Goal: Information Seeking & Learning: Check status

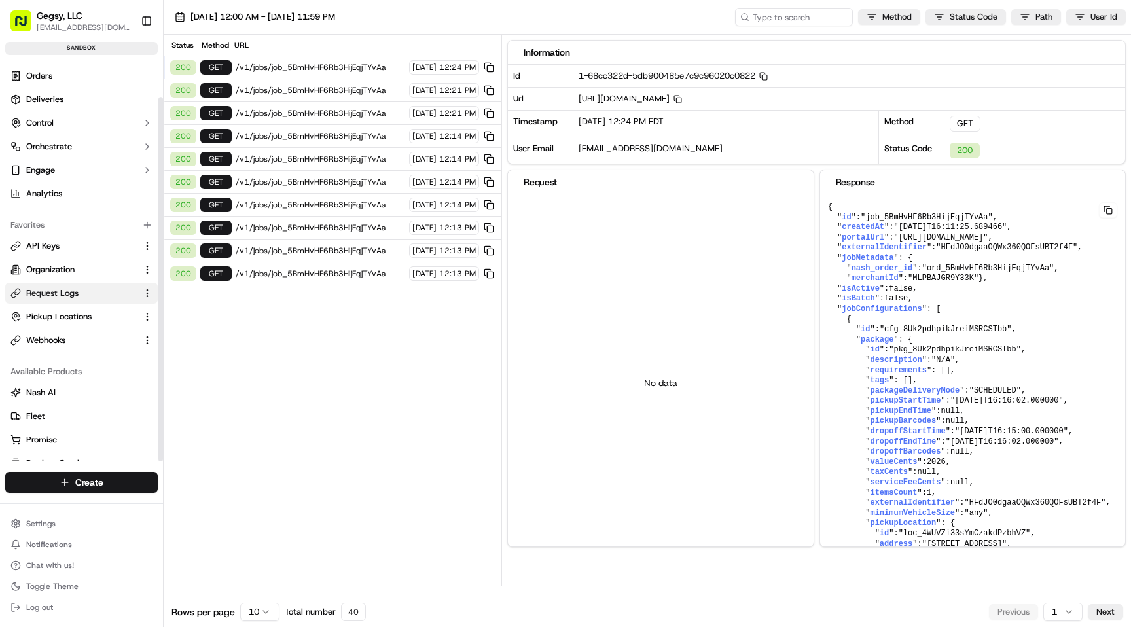
scroll to position [41, 0]
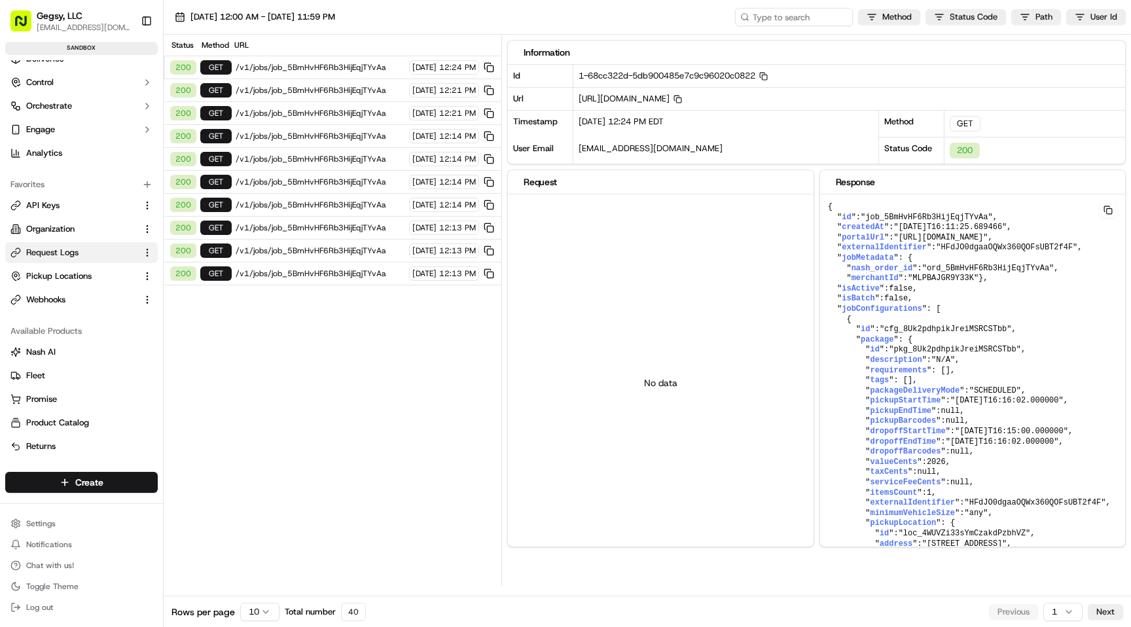
click at [314, 308] on div "Status Method URL 200 GET /v1/jobs/job_5BmHvHF6Rb3HijEqjTYvAa 09/18/2025 12:24 …" at bounding box center [333, 310] width 338 height 551
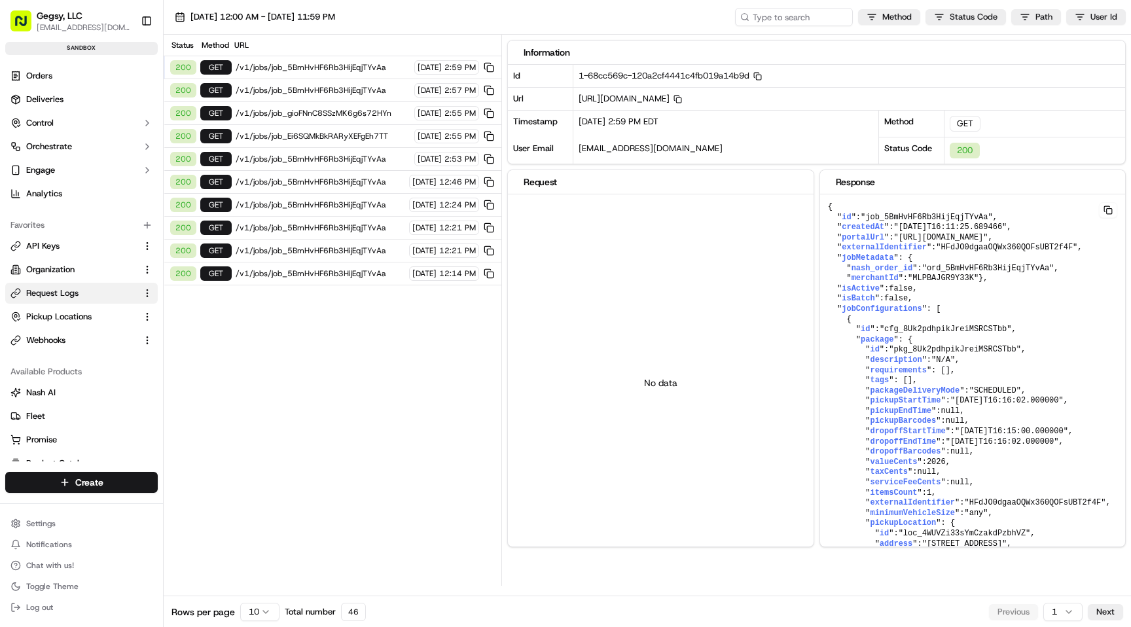
click at [302, 65] on span "/v1/jobs/job_5BmHvHF6Rb3HijEqjTYvAa" at bounding box center [323, 67] width 175 height 10
click at [980, 273] on span ""ord_5BmHvHF6Rb3HijEqjTYvAa"" at bounding box center [988, 268] width 132 height 9
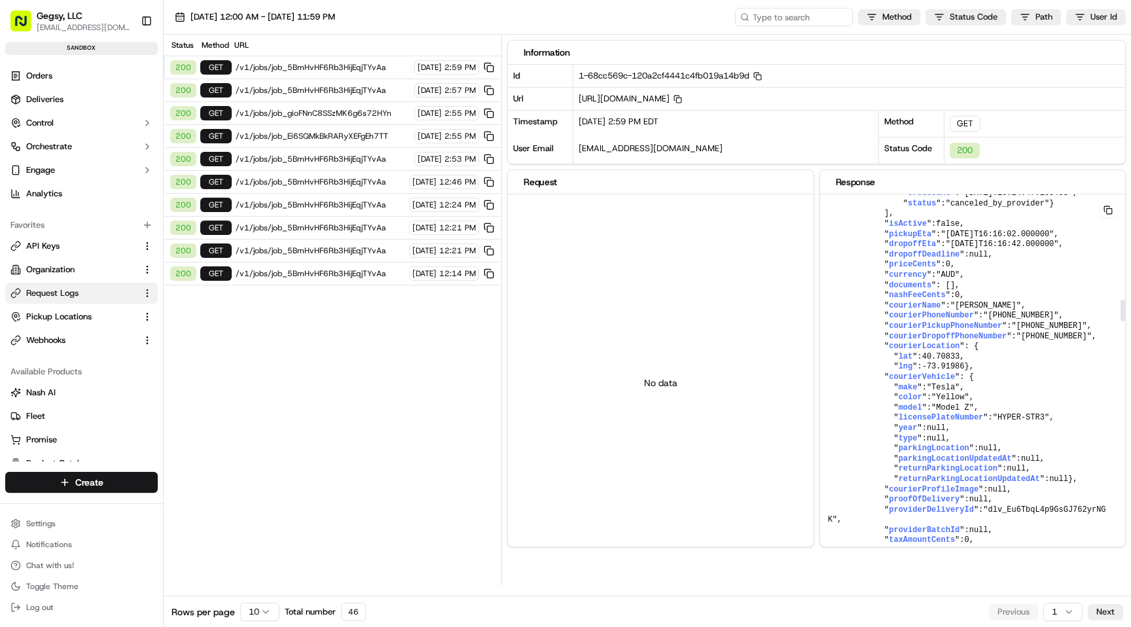
scroll to position [1879, 0]
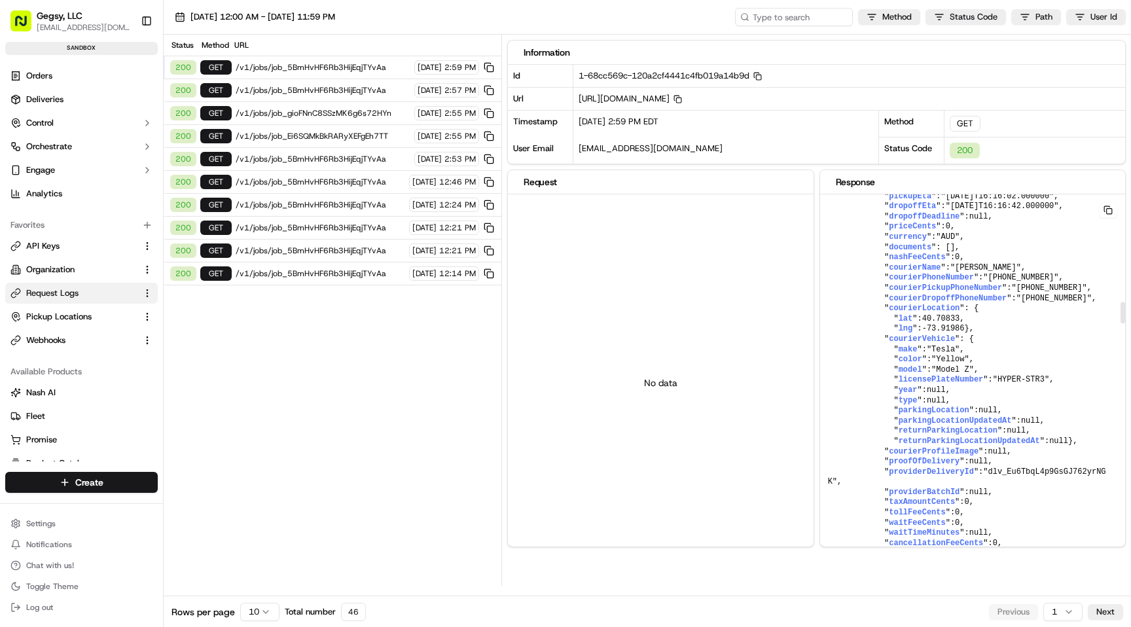
click at [1106, 211] on button at bounding box center [1108, 210] width 18 height 16
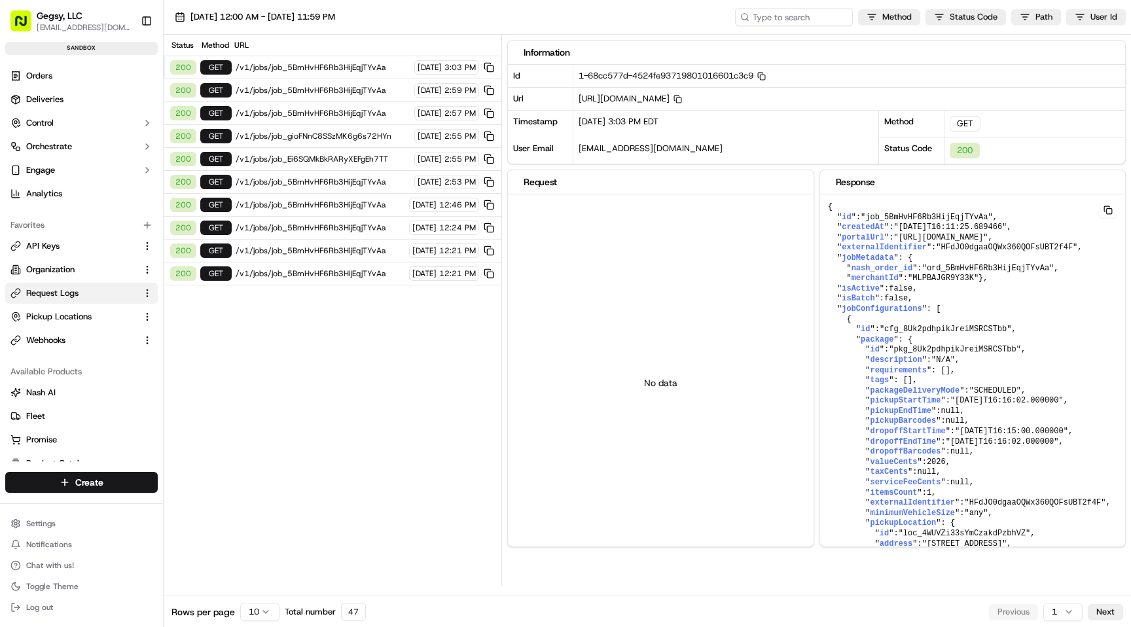
click at [319, 68] on span "/v1/jobs/job_5BmHvHF6Rb3HijEqjTYvAa" at bounding box center [323, 67] width 175 height 10
click at [968, 283] on span ""MLPBAJGR9Y33K"" at bounding box center [943, 278] width 71 height 9
click at [1107, 209] on button at bounding box center [1108, 210] width 18 height 16
click at [1112, 211] on button at bounding box center [1108, 210] width 18 height 16
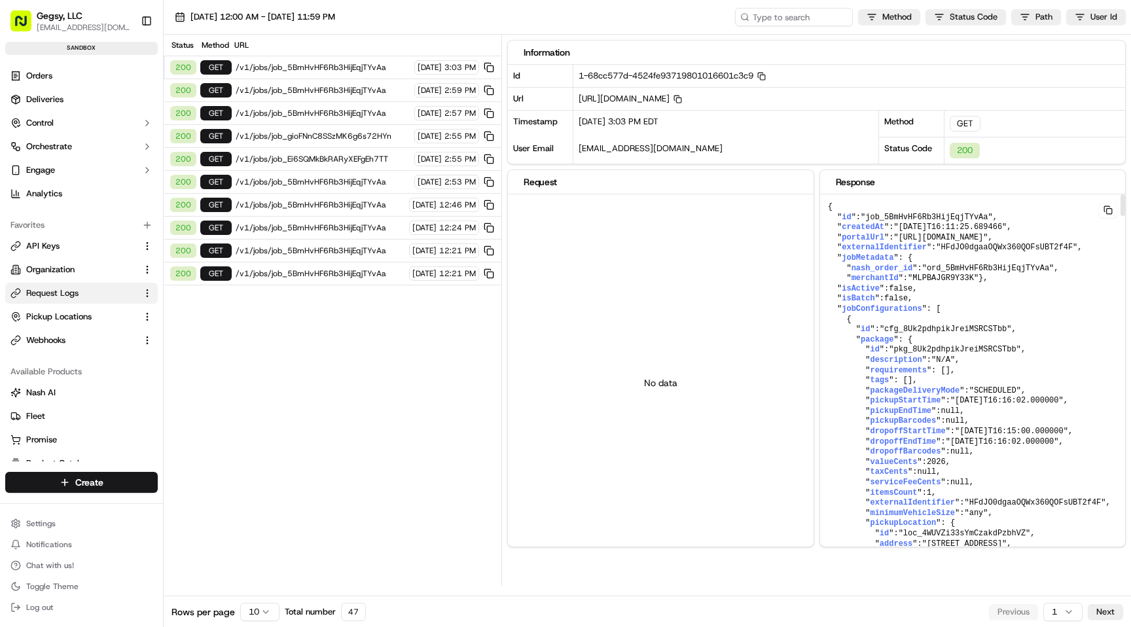
click at [1110, 211] on button at bounding box center [1108, 210] width 18 height 16
click at [960, 229] on span ""[DATE]T16:11:25.689466"" at bounding box center [949, 227] width 113 height 9
click at [1111, 209] on button at bounding box center [1108, 210] width 18 height 16
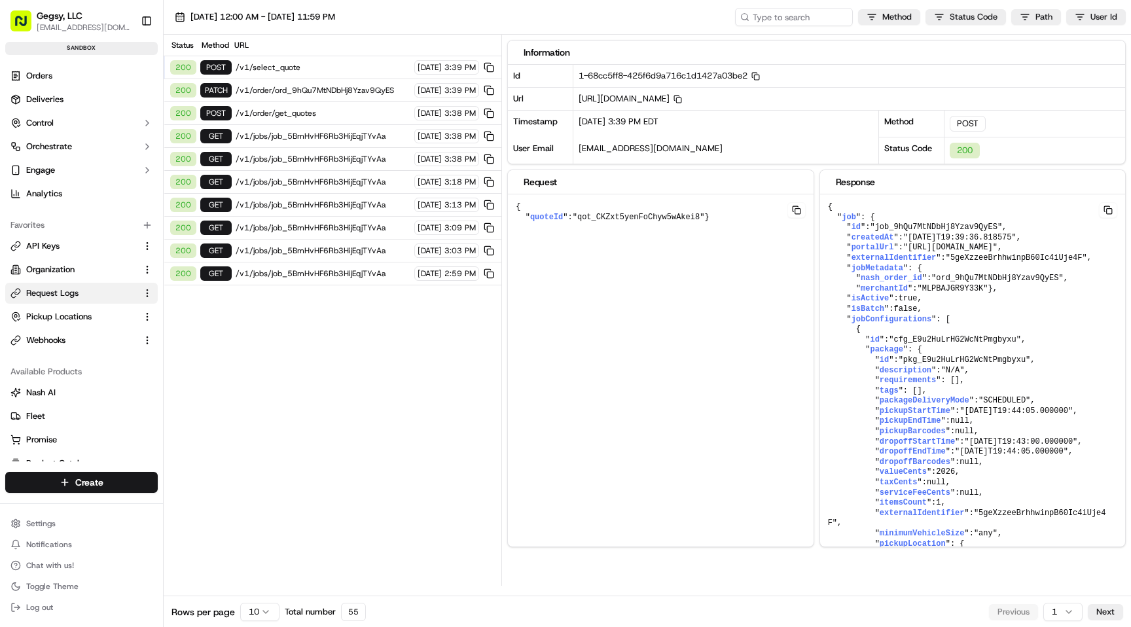
click at [330, 69] on span "/v1/select_quote" at bounding box center [323, 67] width 175 height 10
click at [325, 90] on span "/v1/order/ord_9hQu7MtNDbHj8Yzav9QyES" at bounding box center [323, 90] width 175 height 10
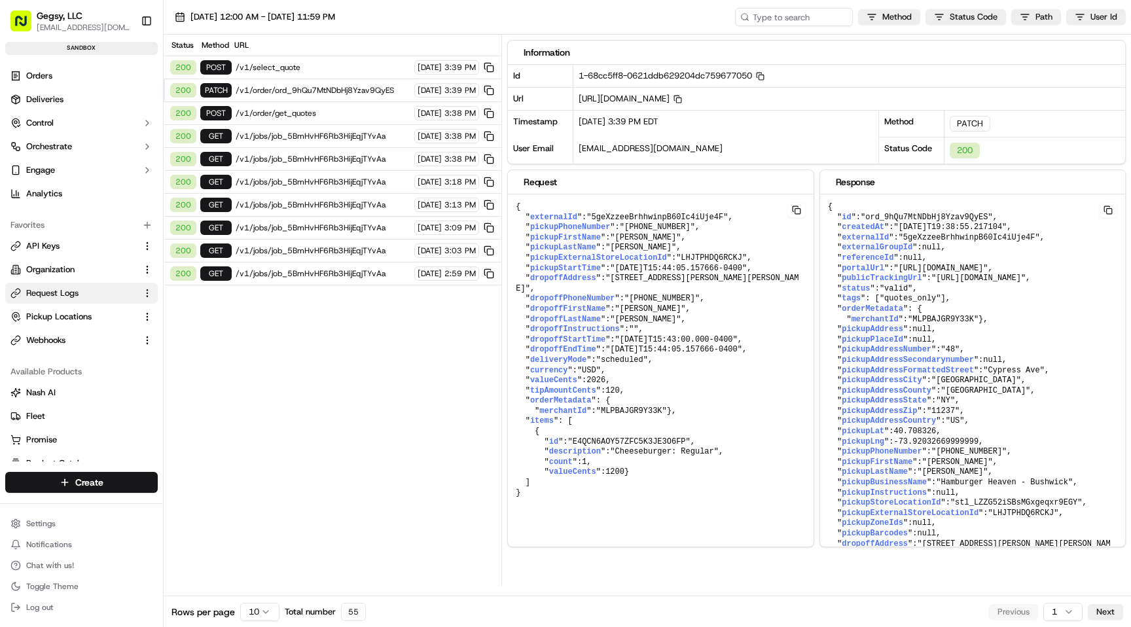
click at [324, 107] on div "200 POST /v1/order/get_quotes [DATE] 3:38 PM" at bounding box center [333, 113] width 338 height 23
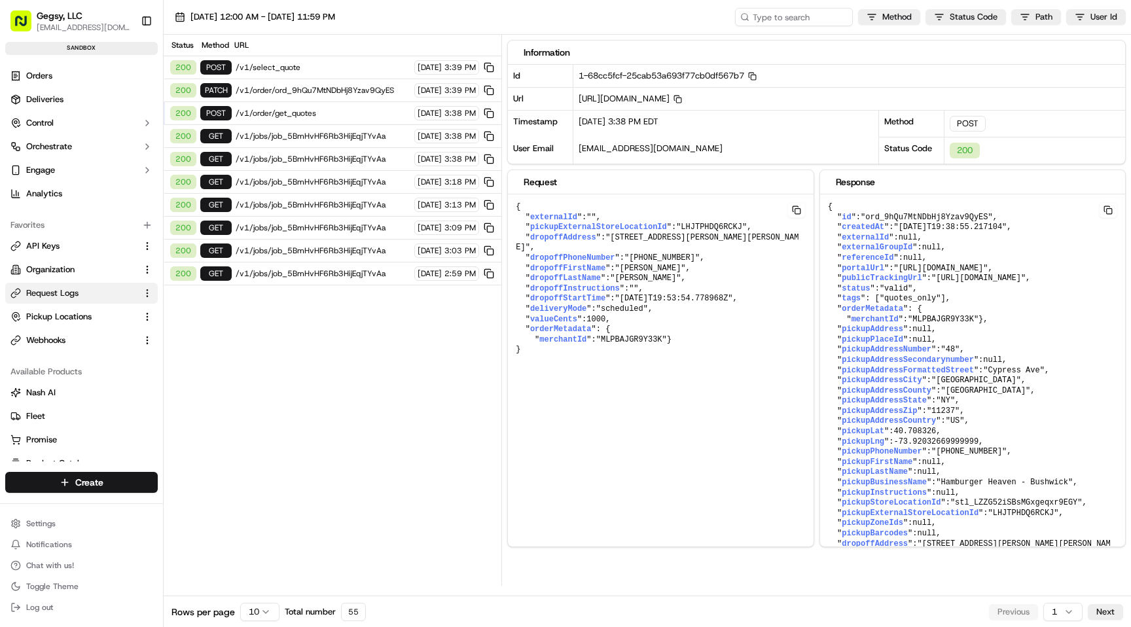
click at [316, 115] on span "/v1/order/get_quotes" at bounding box center [323, 113] width 175 height 10
click at [315, 115] on span "/v1/order/get_quotes" at bounding box center [323, 113] width 175 height 10
click at [367, 112] on span "/v1/order/get_quotes" at bounding box center [323, 113] width 175 height 10
click at [359, 95] on span "/v1/order/ord_9hQu7MtNDbHj8Yzav9QyES" at bounding box center [323, 90] width 175 height 10
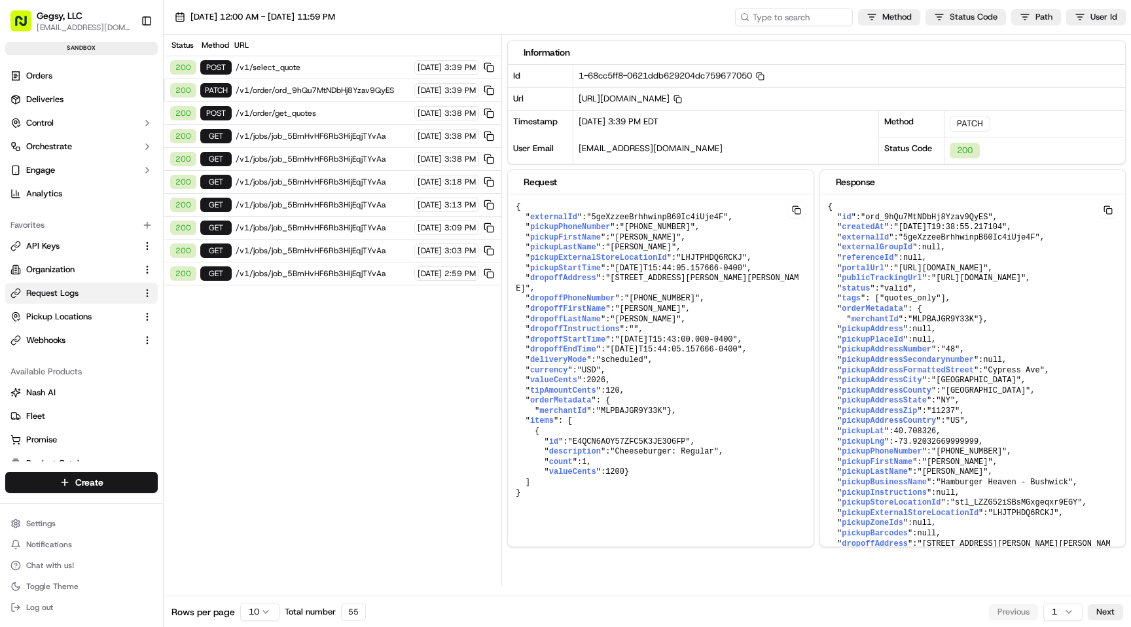
click at [348, 129] on div "200 GET /v1/jobs/job_5BmHvHF6Rb3HijEqjTYvAa 09/18/2025 3:38 PM" at bounding box center [333, 136] width 338 height 23
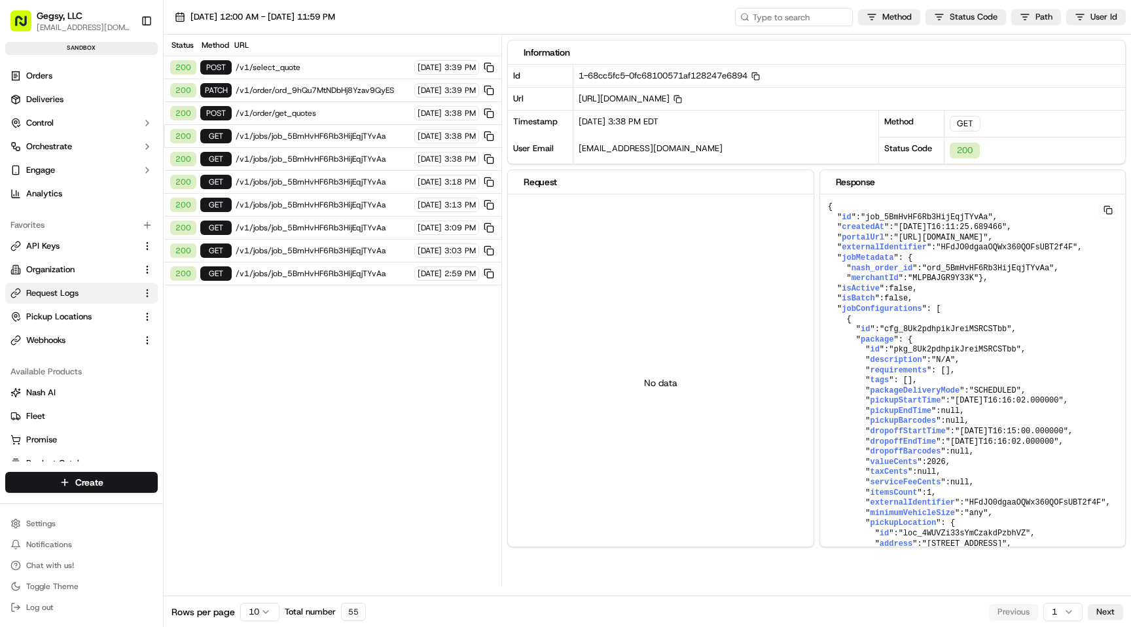
click at [344, 120] on div "200 POST /v1/order/get_quotes 09/18/2025 3:38 PM" at bounding box center [333, 113] width 338 height 23
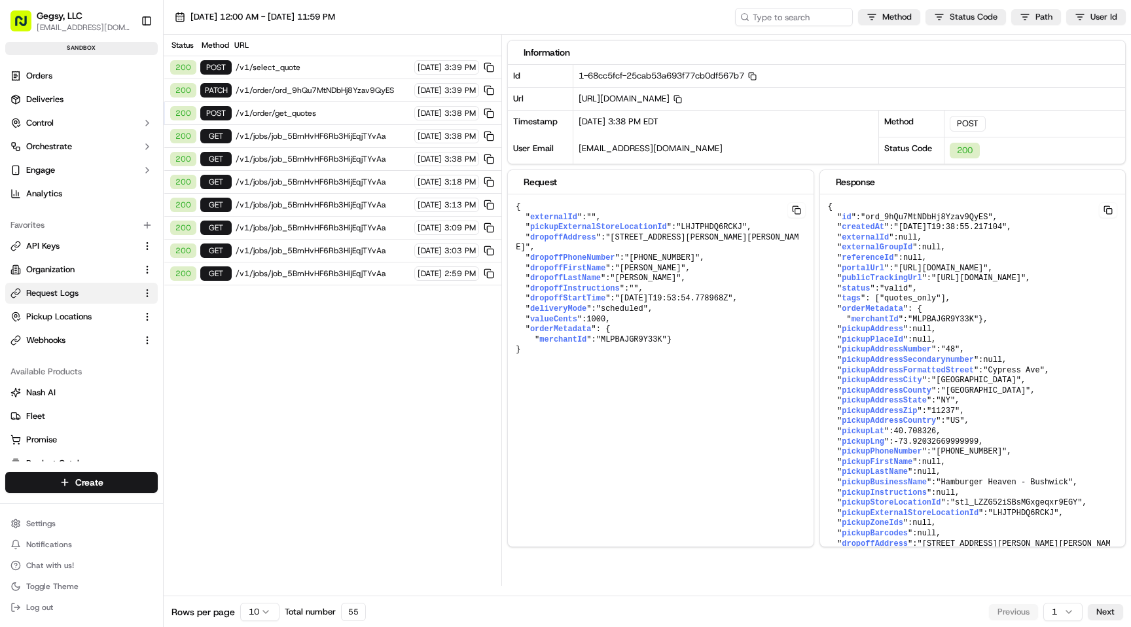
click at [312, 92] on span "/v1/order/ord_9hQu7MtNDbHj8Yzav9QyES" at bounding box center [323, 90] width 175 height 10
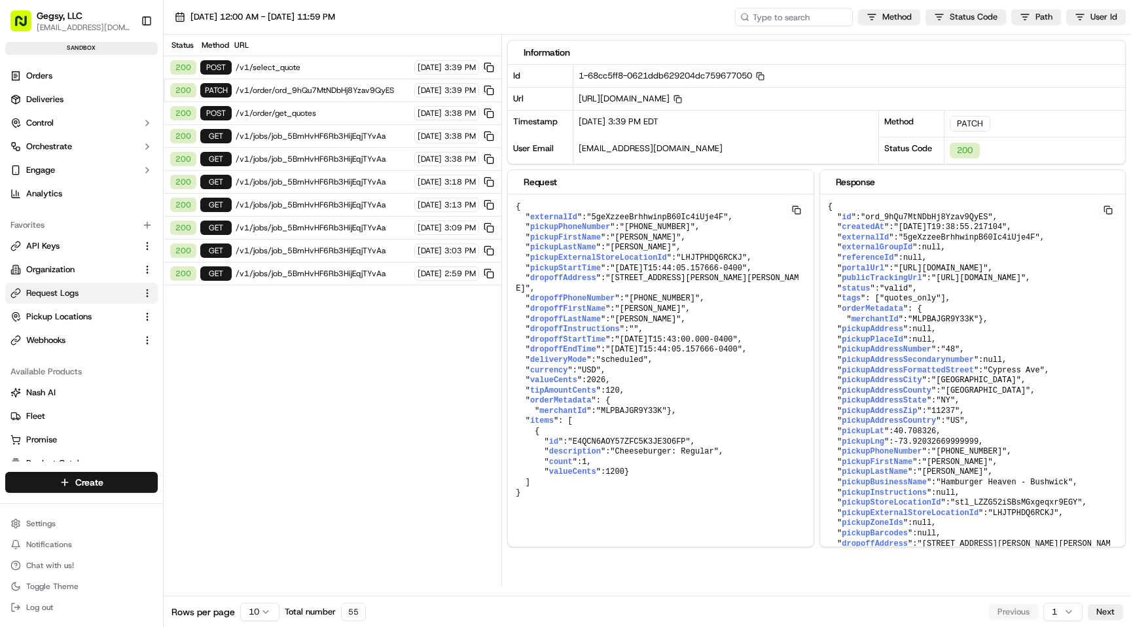
click at [312, 72] on span "/v1/select_quote" at bounding box center [323, 67] width 175 height 10
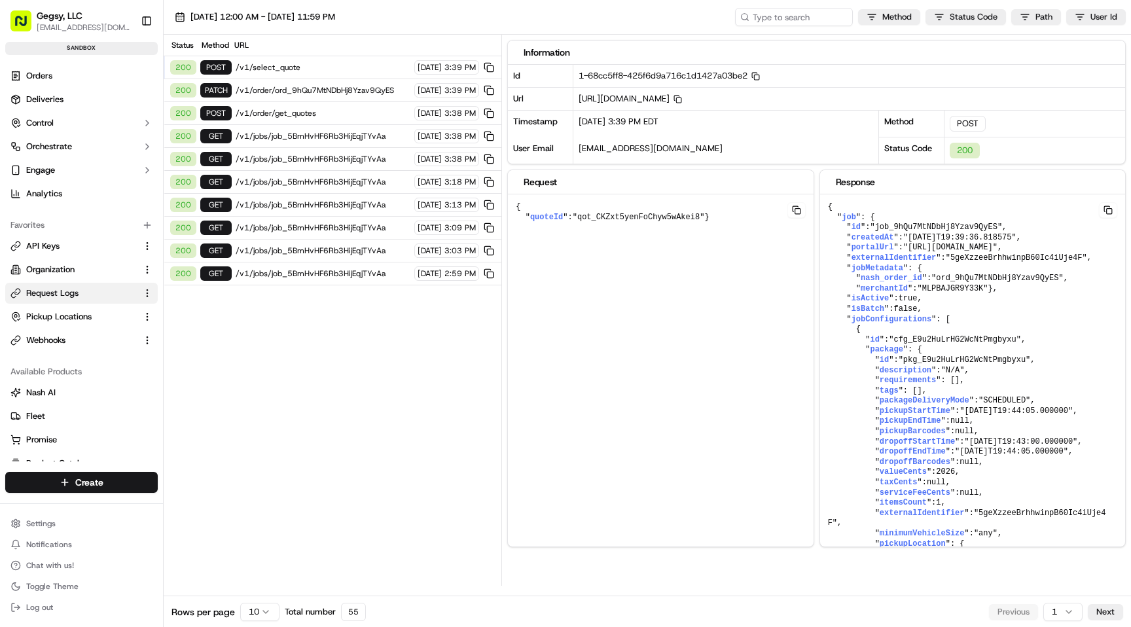
click at [630, 217] on span ""qot_CKZxt5yenFoChyw5wAkei8"" at bounding box center [639, 217] width 132 height 9
copy span "qot_CKZxt5yenFoChyw5wAkei8"
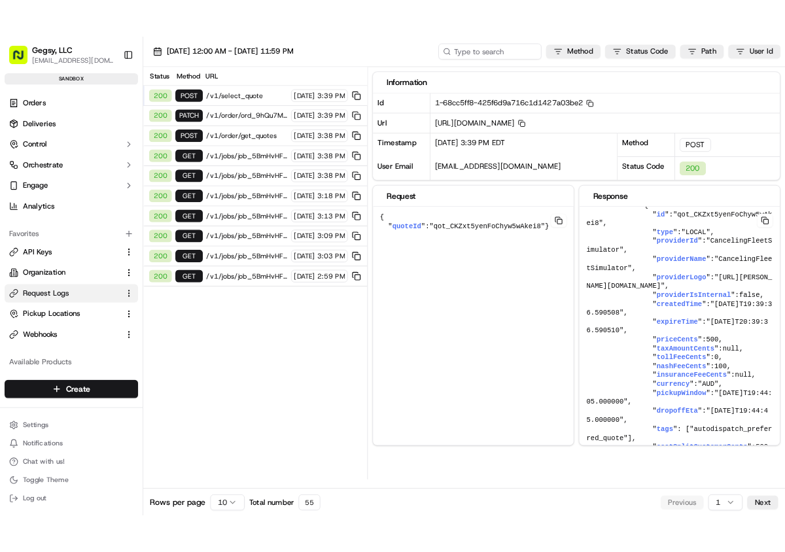
scroll to position [1555, 0]
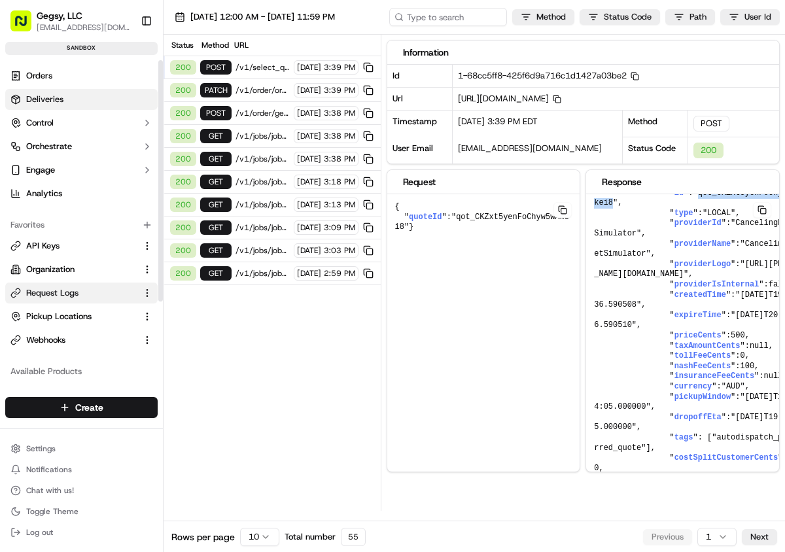
click at [57, 103] on span "Deliveries" at bounding box center [44, 100] width 37 height 12
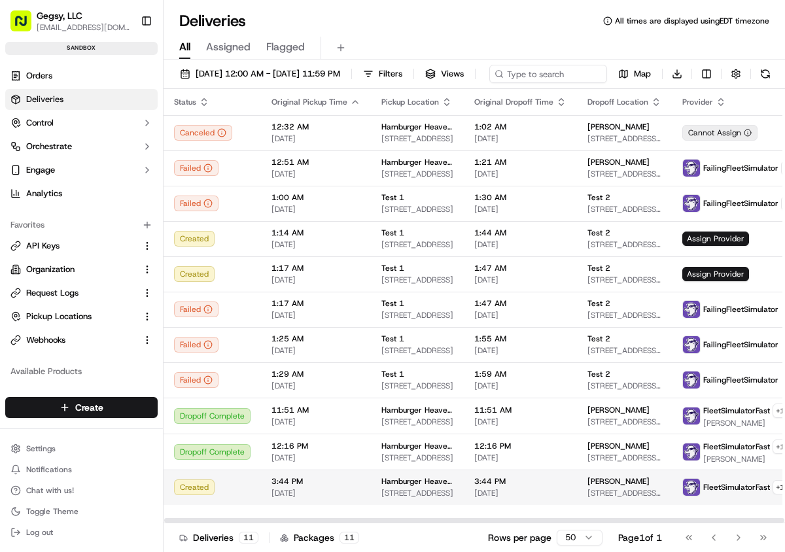
click at [272, 499] on span "[DATE]" at bounding box center [316, 493] width 89 height 10
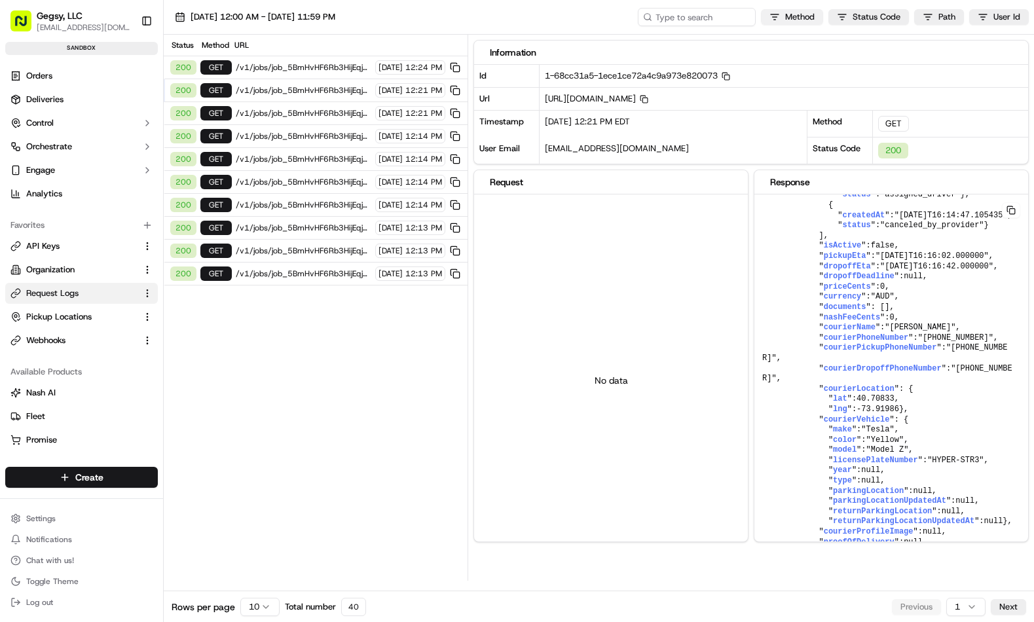
click at [770, 14] on html "Gegsy, LLC services@gegsy.com Toggle Sidebar sandbox Orders Deliveries Control …" at bounding box center [517, 311] width 1034 height 622
click at [724, 60] on span at bounding box center [724, 61] width 10 height 10
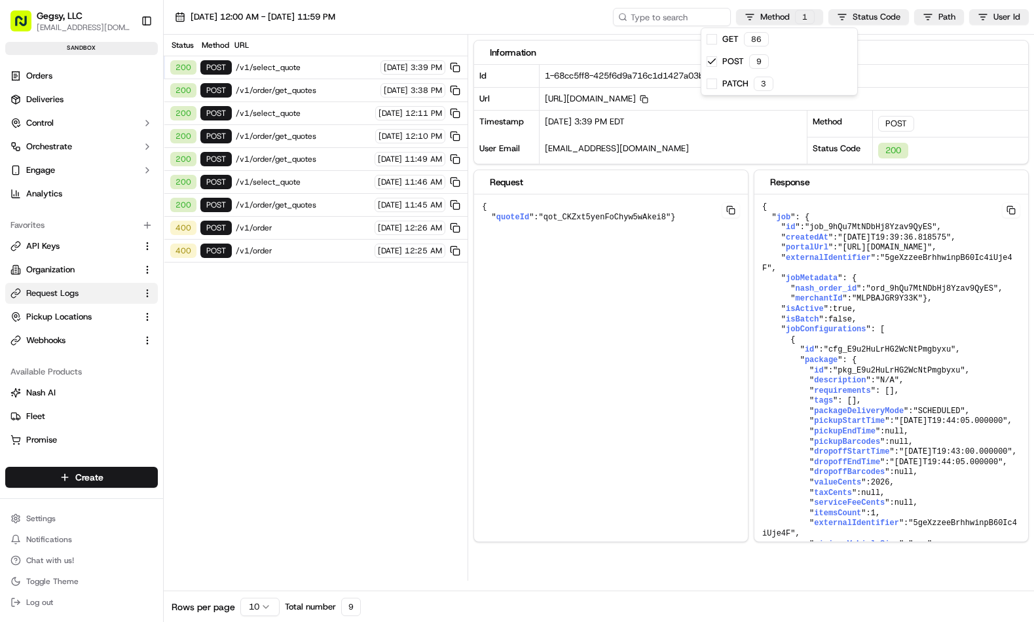
click at [276, 114] on html "Gegsy, LLC services@gegsy.com Toggle Sidebar sandbox Orders Deliveries Control …" at bounding box center [517, 311] width 1034 height 622
click at [276, 114] on span "/v1/select_quote" at bounding box center [303, 113] width 135 height 10
click at [287, 137] on span "/v1/order/get_quotes" at bounding box center [303, 136] width 135 height 10
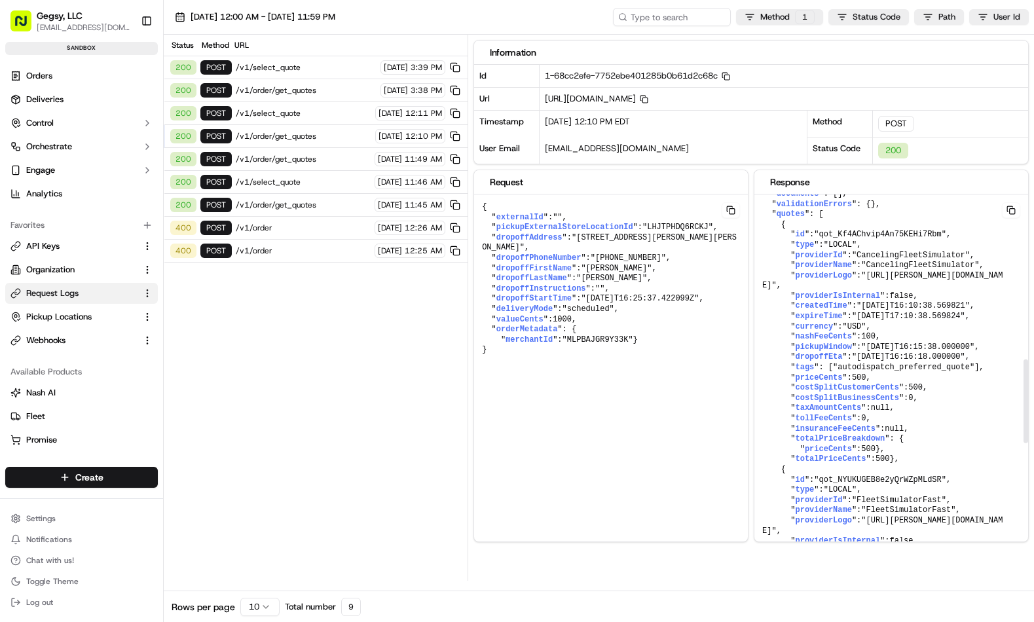
scroll to position [732, 0]
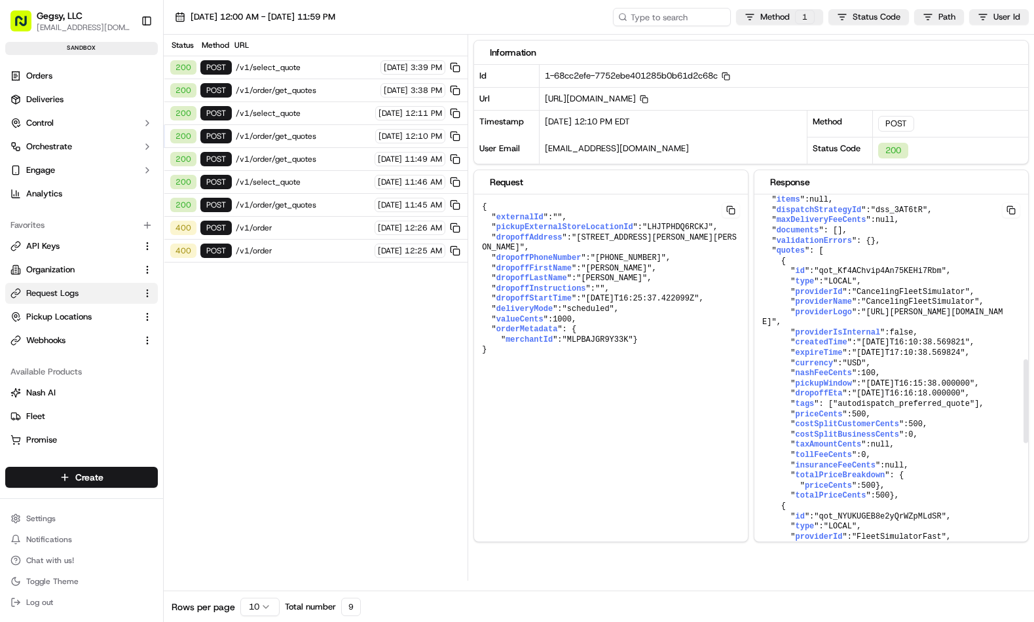
click at [785, 276] on span ""qot_Kf4AChvip4An75KEHi7Rbm"" at bounding box center [880, 270] width 132 height 9
click at [281, 63] on span "/v1/select_quote" at bounding box center [306, 67] width 141 height 10
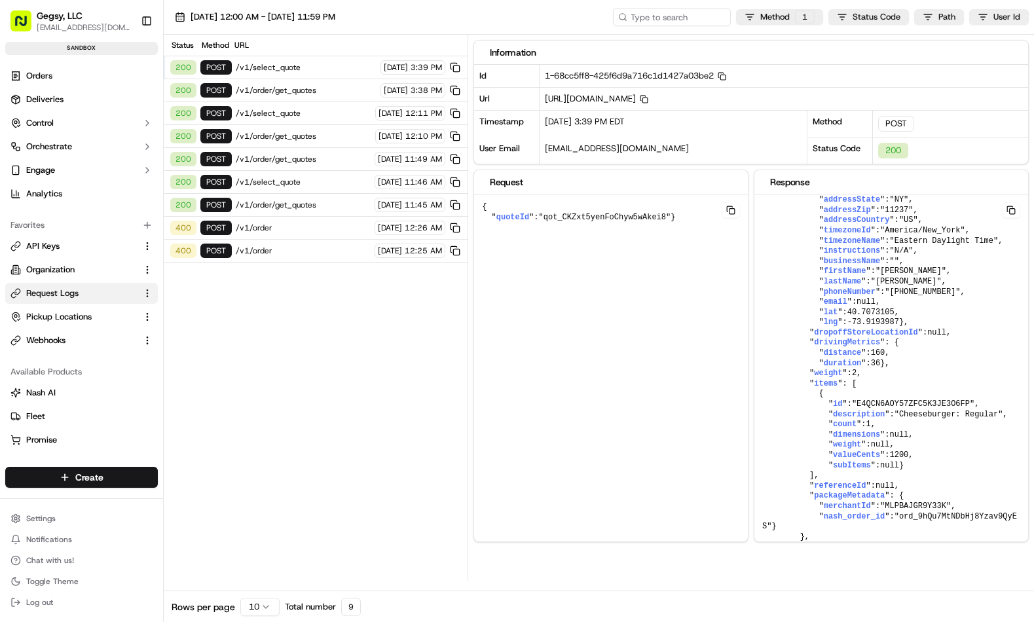
click at [601, 215] on span ""qot_CKZxt5yenFoChyw5wAkei8"" at bounding box center [605, 217] width 132 height 9
copy span "qot_CKZxt5yenFoChyw5wAkei8"
click at [310, 89] on span "/v1/order/get_quotes" at bounding box center [306, 90] width 141 height 10
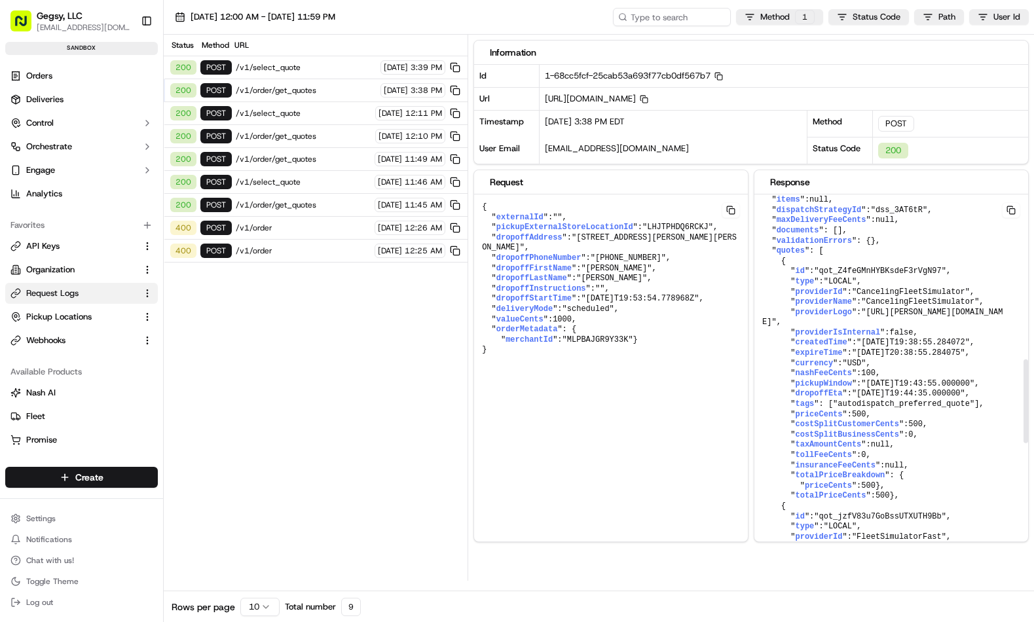
click at [785, 334] on pre "{ " id ": "ord_9hQu7MtNDbHj8Yzav9QyES" , " createdAt ": "2025-09-18T19:38:55.21…" at bounding box center [891, 221] width 274 height 1516
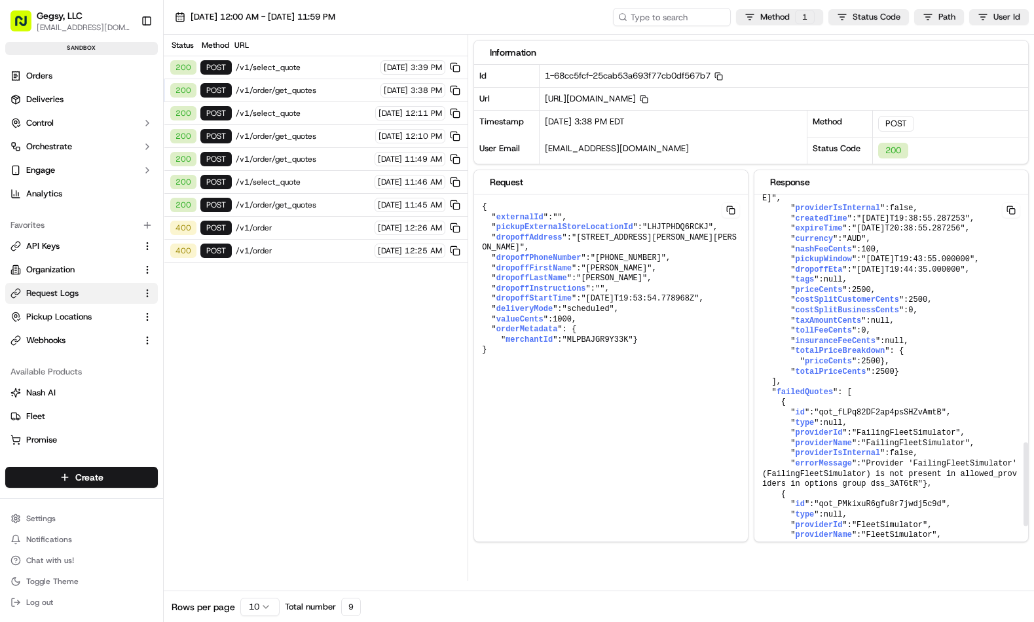
scroll to position [1105, 0]
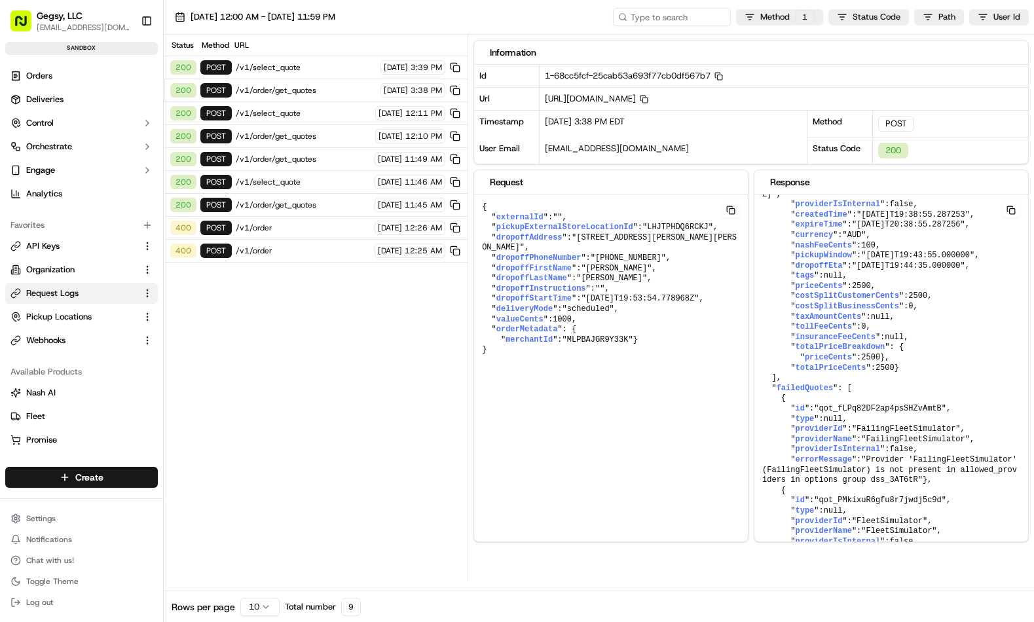
click at [319, 96] on div "200 POST /v1/order/get_quotes 09/18/2025 3:38 PM" at bounding box center [316, 90] width 304 height 23
click at [333, 90] on span "/v1/order/get_quotes" at bounding box center [306, 90] width 141 height 10
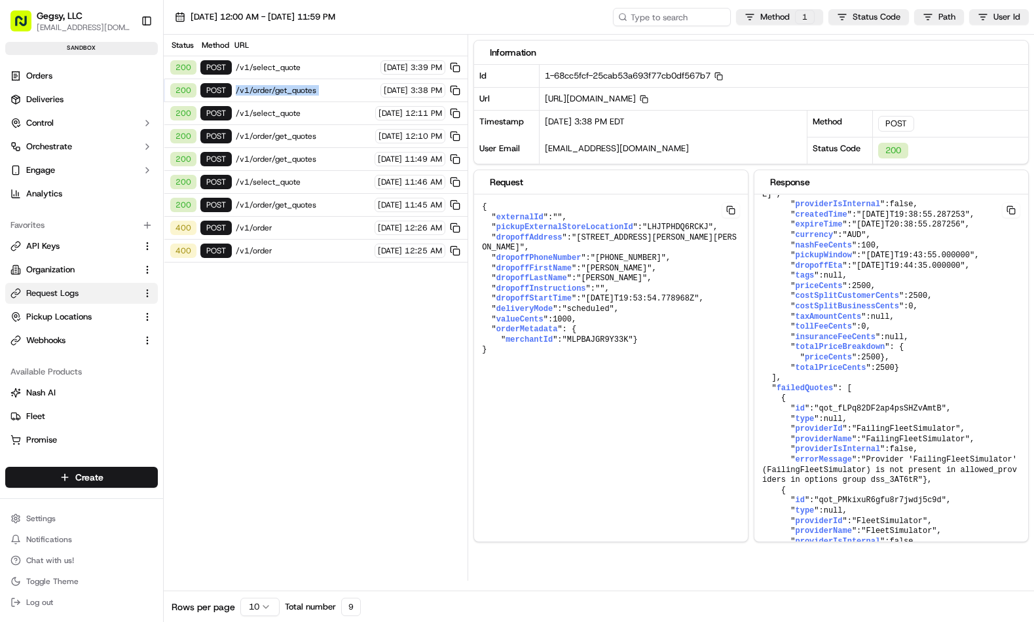
drag, startPoint x: 356, startPoint y: 90, endPoint x: 365, endPoint y: 90, distance: 9.2
click at [356, 90] on div "200 POST /v1/order/get_quotes 09/18/2025 3:38 PM" at bounding box center [316, 90] width 304 height 23
click at [384, 90] on span "[DATE]" at bounding box center [396, 90] width 24 height 10
click at [306, 92] on span "/v1/order/get_quotes" at bounding box center [306, 90] width 141 height 10
click at [317, 69] on span "/v1/select_quote" at bounding box center [306, 67] width 141 height 10
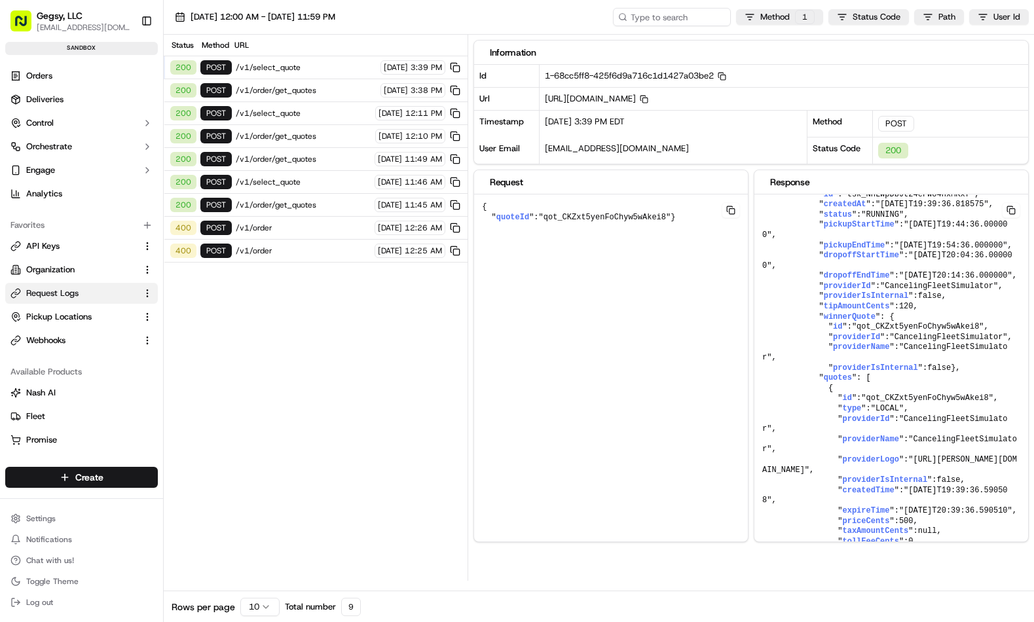
click at [384, 91] on span "[DATE]" at bounding box center [396, 90] width 24 height 10
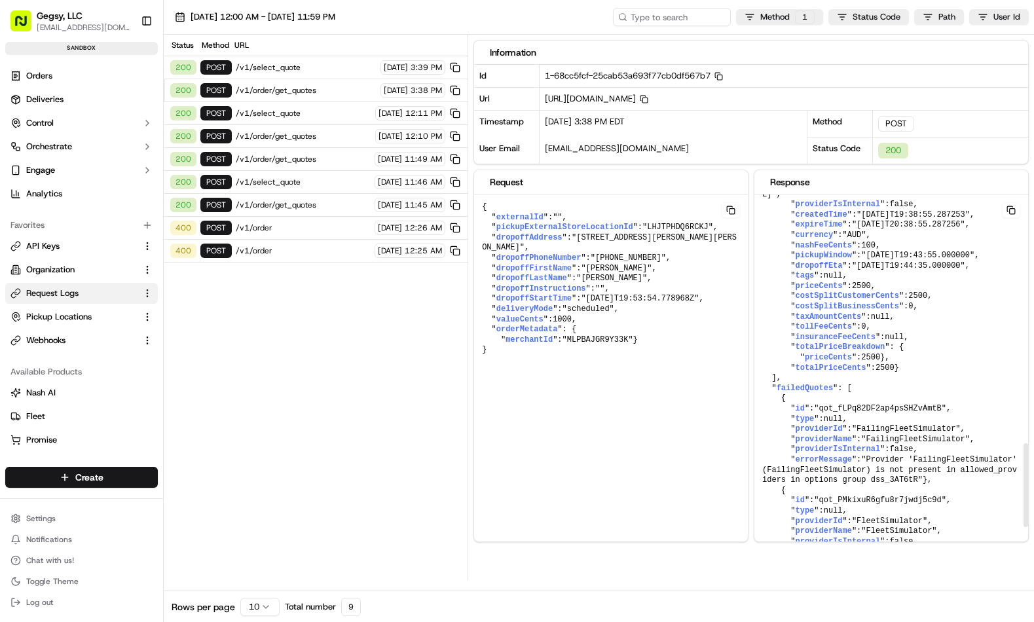
click at [785, 199] on span ""https://nash-provider-logos.s3.amazonaws.com/FleetSimulator.png"" at bounding box center [882, 189] width 240 height 20
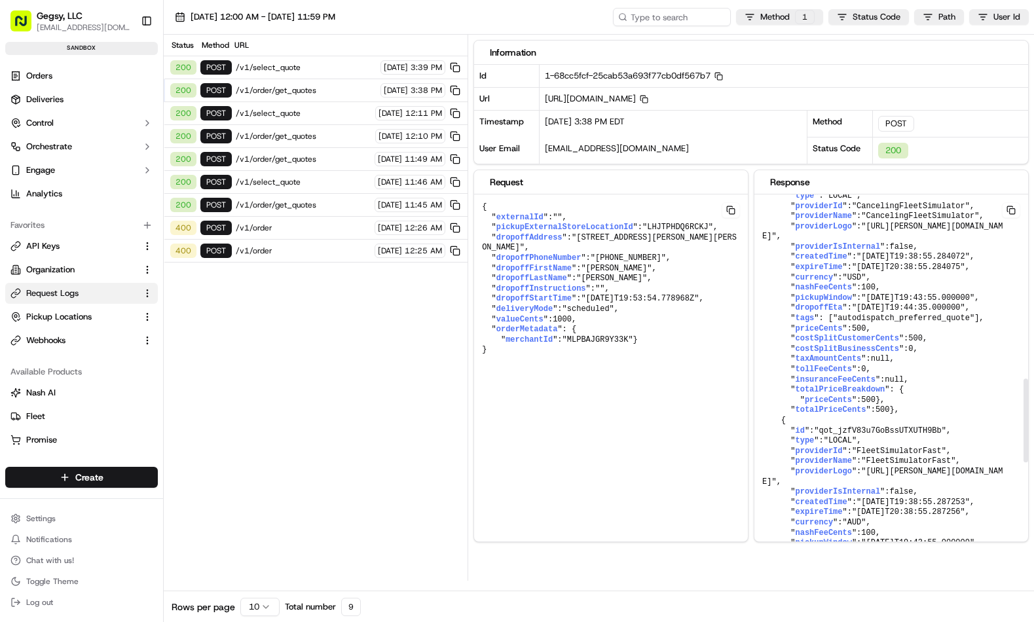
click at [785, 190] on span ""qot_Z4feGMnHYBKsdeF3rVgN97"" at bounding box center [880, 185] width 132 height 9
click at [423, 59] on div "200 POST /v1/select_quote 09/18/2025 3:39 PM" at bounding box center [316, 67] width 304 height 23
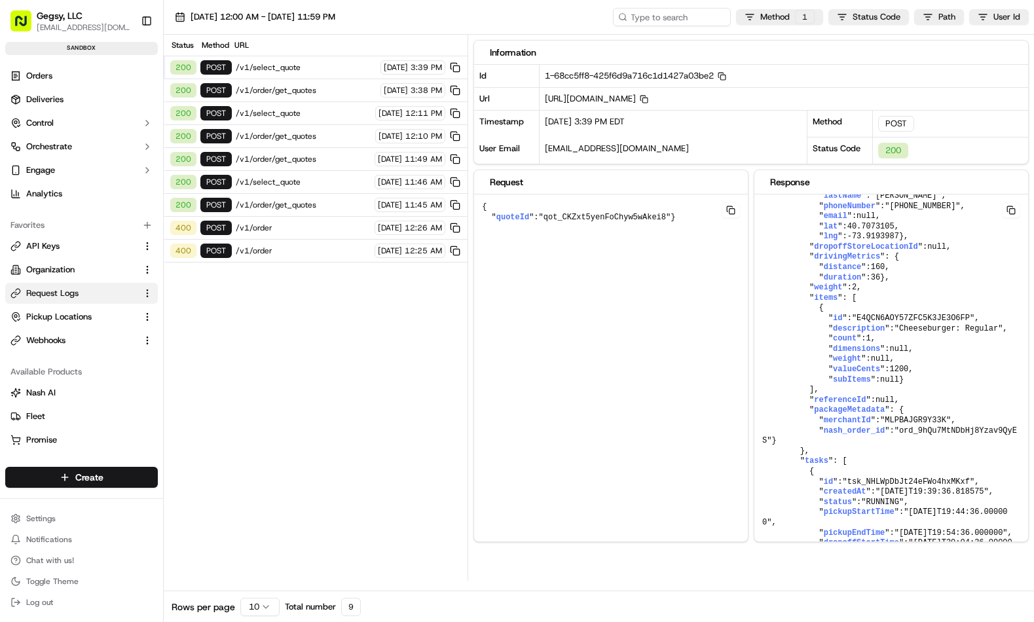
click at [387, 88] on span "[DATE]" at bounding box center [396, 90] width 24 height 10
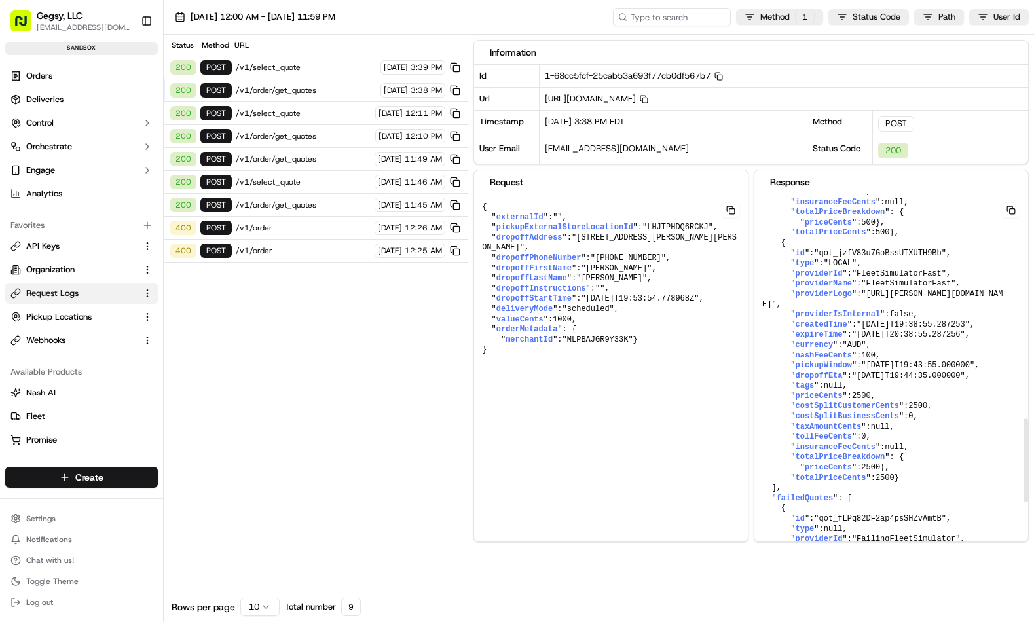
scroll to position [996, 0]
click at [384, 69] on span "[DATE]" at bounding box center [396, 67] width 24 height 10
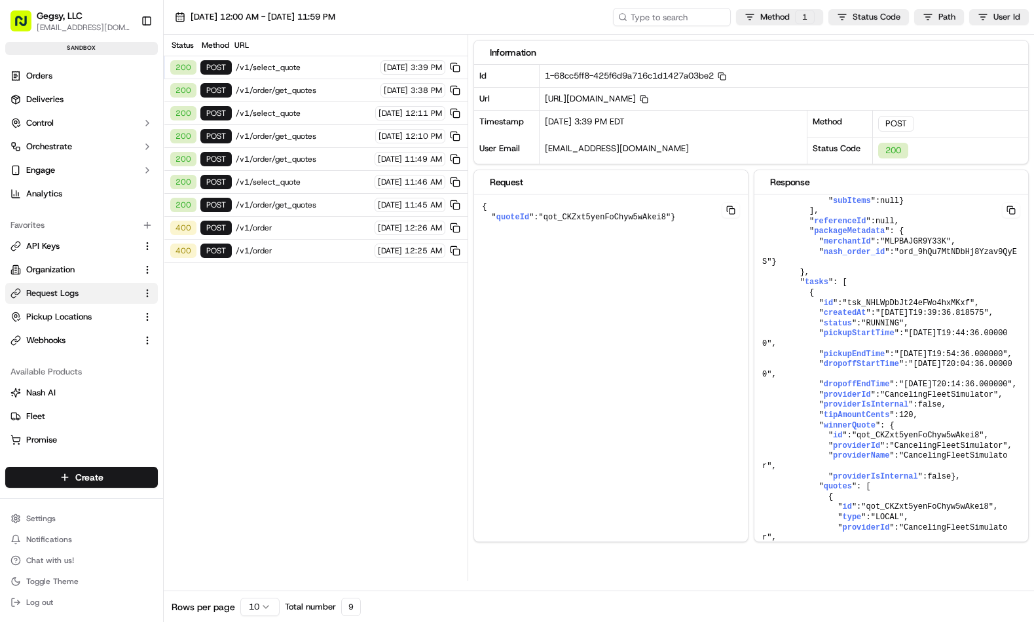
click at [593, 221] on span ""qot_CKZxt5yenFoChyw5wAkei8"" at bounding box center [605, 217] width 132 height 9
copy span "qot_CKZxt5yenFoChyw5wAkei8"
click at [384, 89] on span "[DATE]" at bounding box center [396, 90] width 24 height 10
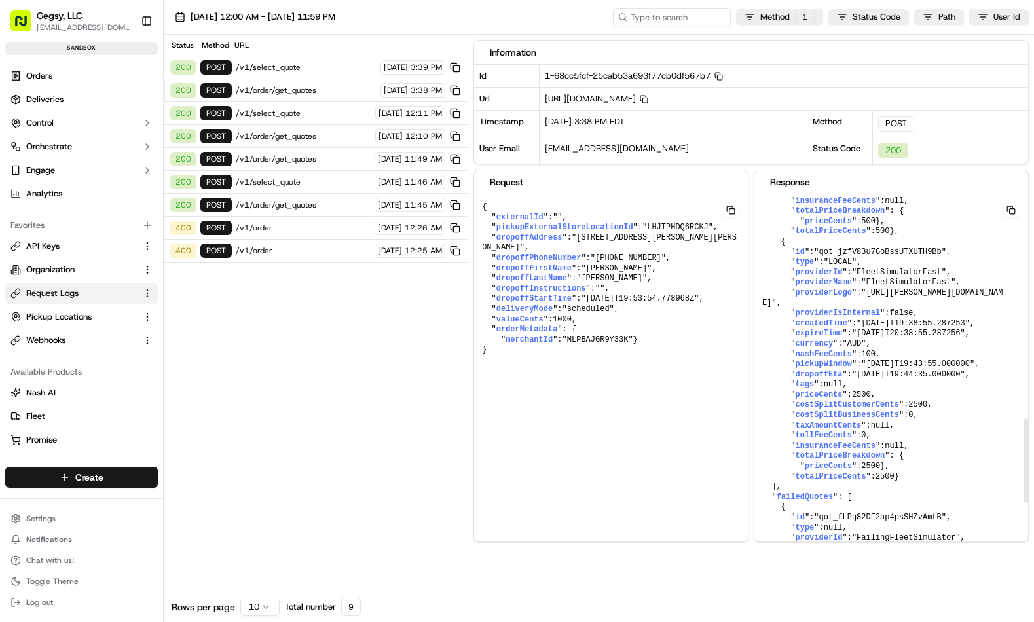
click at [393, 70] on span "[DATE]" at bounding box center [396, 67] width 24 height 10
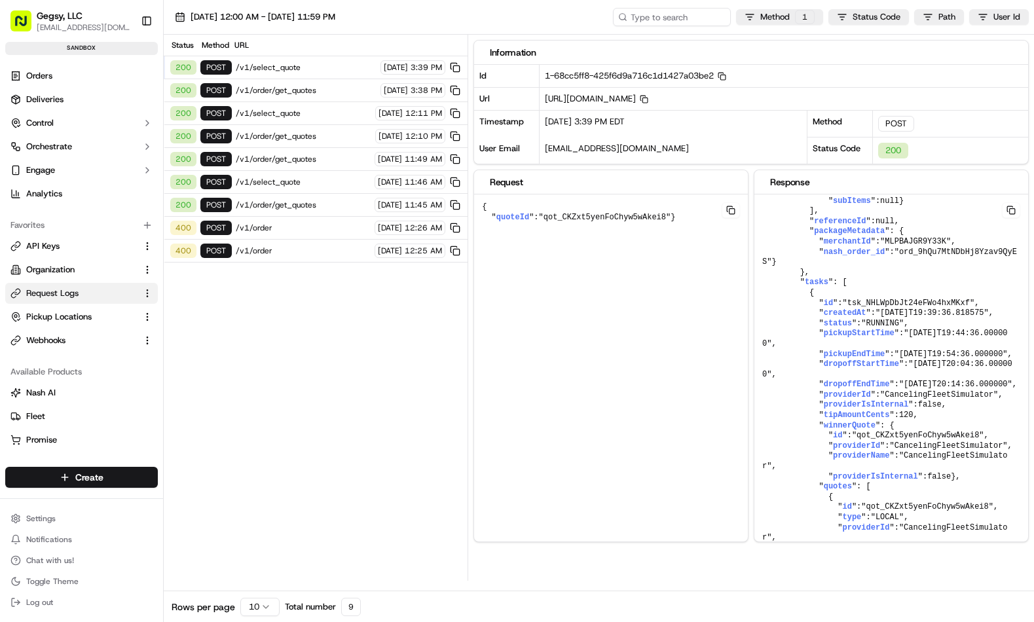
click at [384, 88] on span "[DATE]" at bounding box center [396, 90] width 24 height 10
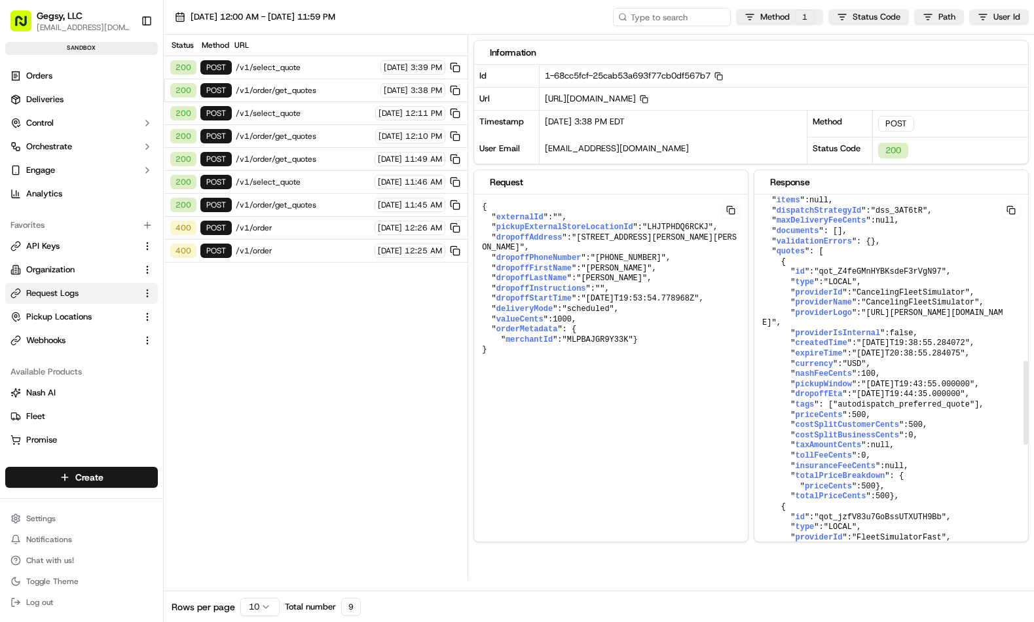
scroll to position [739, 0]
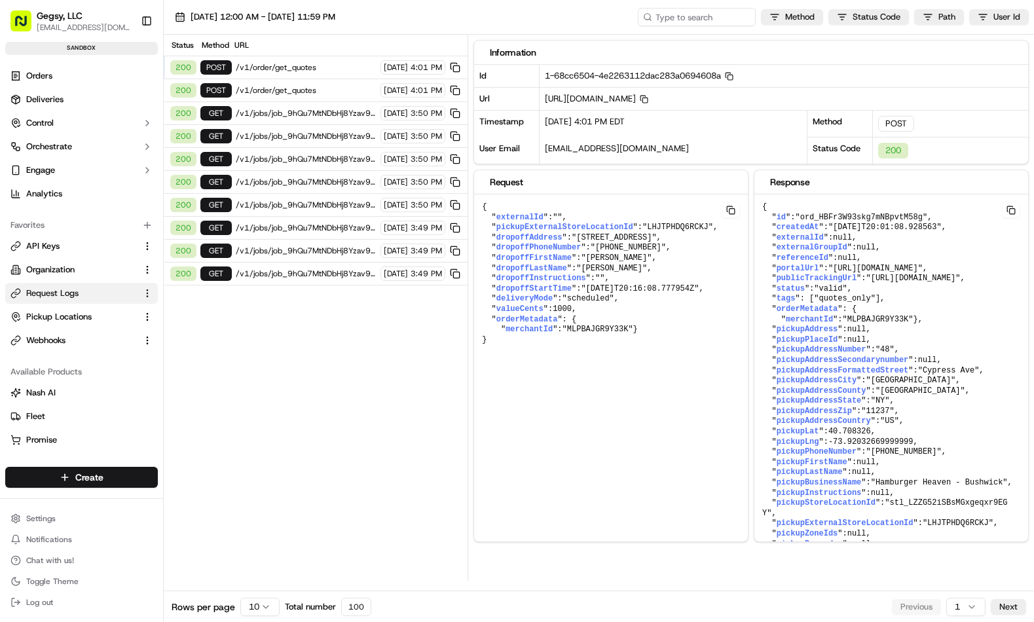
click at [329, 88] on span "/v1/order/get_quotes" at bounding box center [306, 90] width 141 height 10
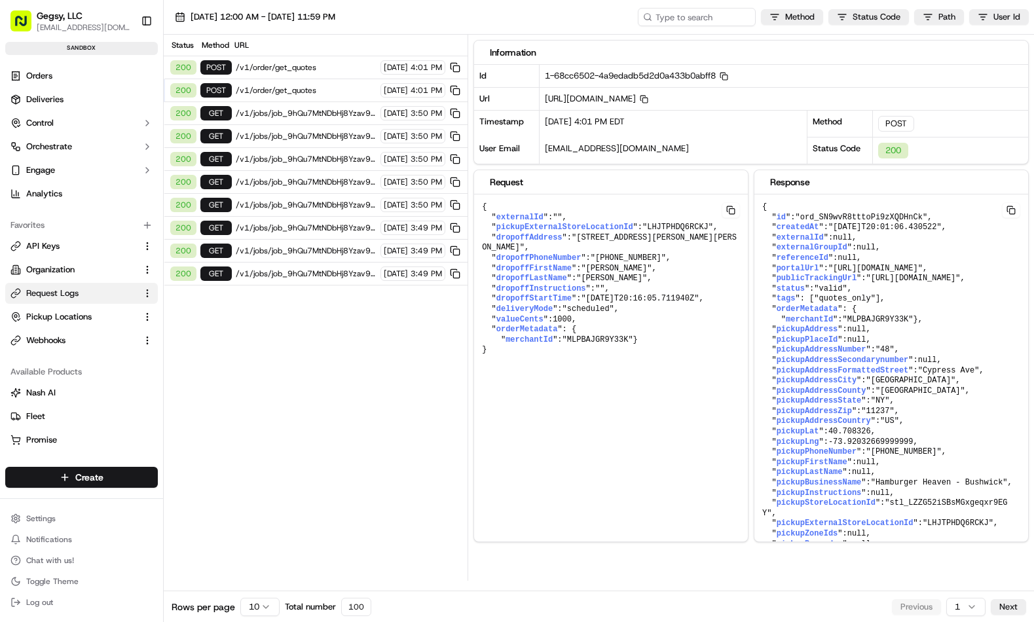
click at [333, 70] on span "/v1/order/get_quotes" at bounding box center [306, 67] width 141 height 10
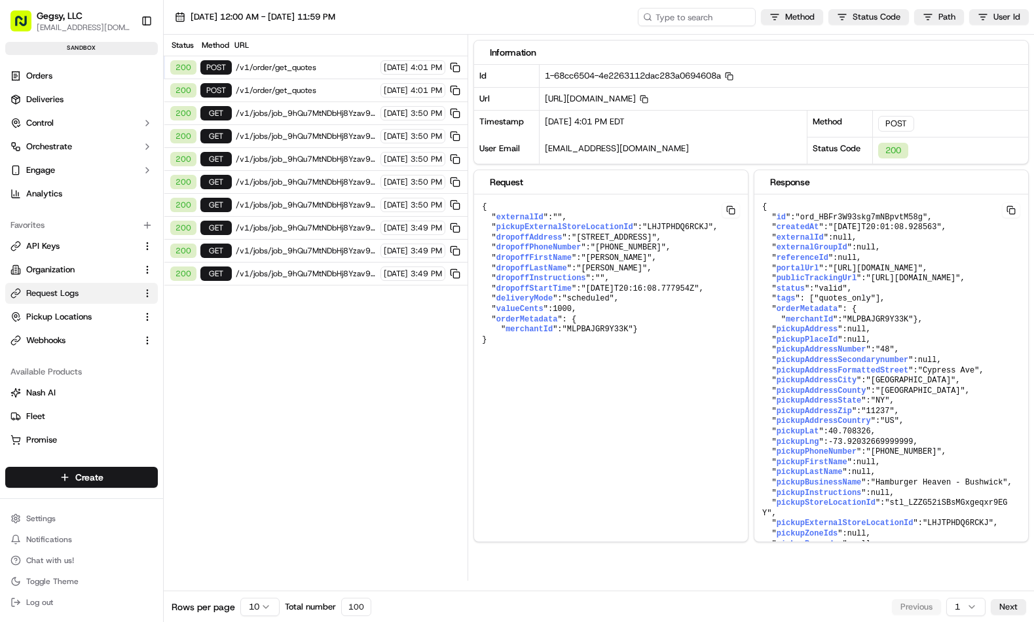
click at [333, 92] on span "/v1/order/get_quotes" at bounding box center [306, 90] width 141 height 10
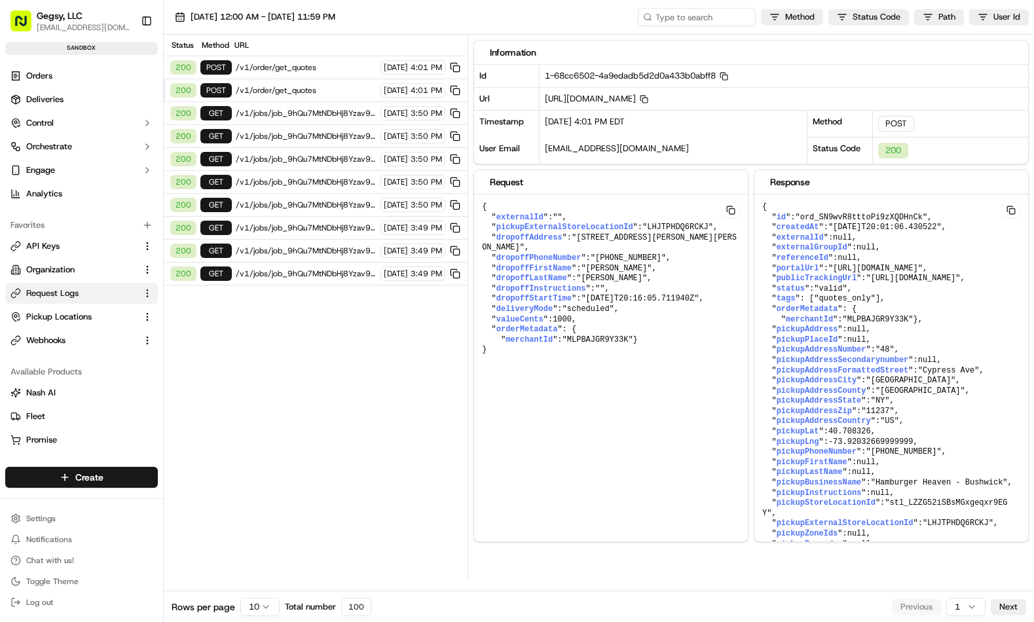
click at [334, 77] on div "200 POST /v1/order/get_quotes [DATE] 4:01 PM" at bounding box center [316, 67] width 304 height 23
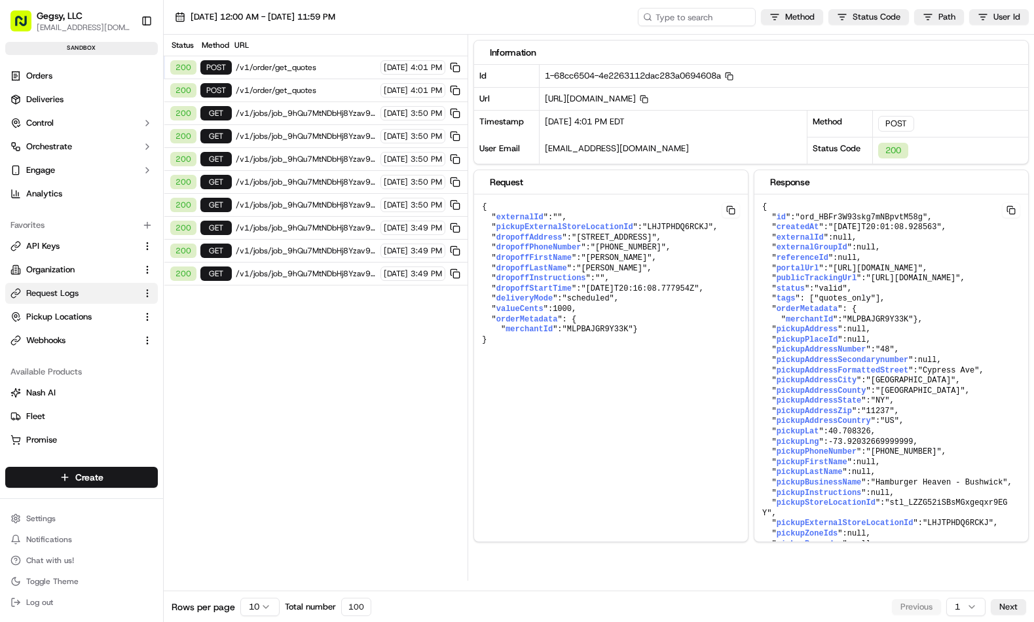
click at [335, 70] on span "/v1/order/get_quotes" at bounding box center [306, 67] width 141 height 10
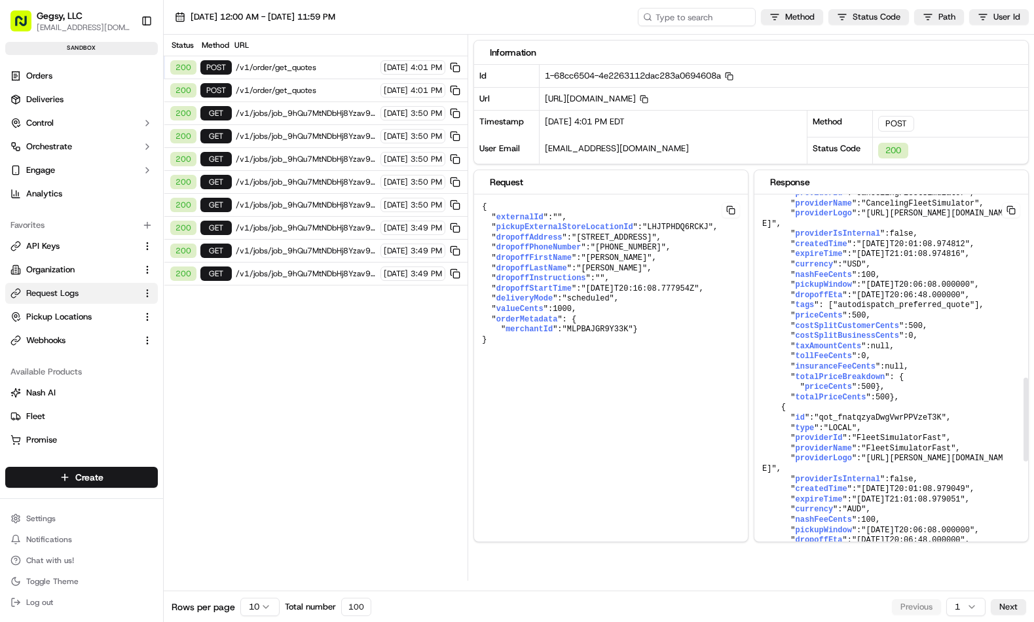
scroll to position [821, 0]
click at [833, 308] on span ""autodispatch_preferred_quote"" at bounding box center [903, 303] width 141 height 9
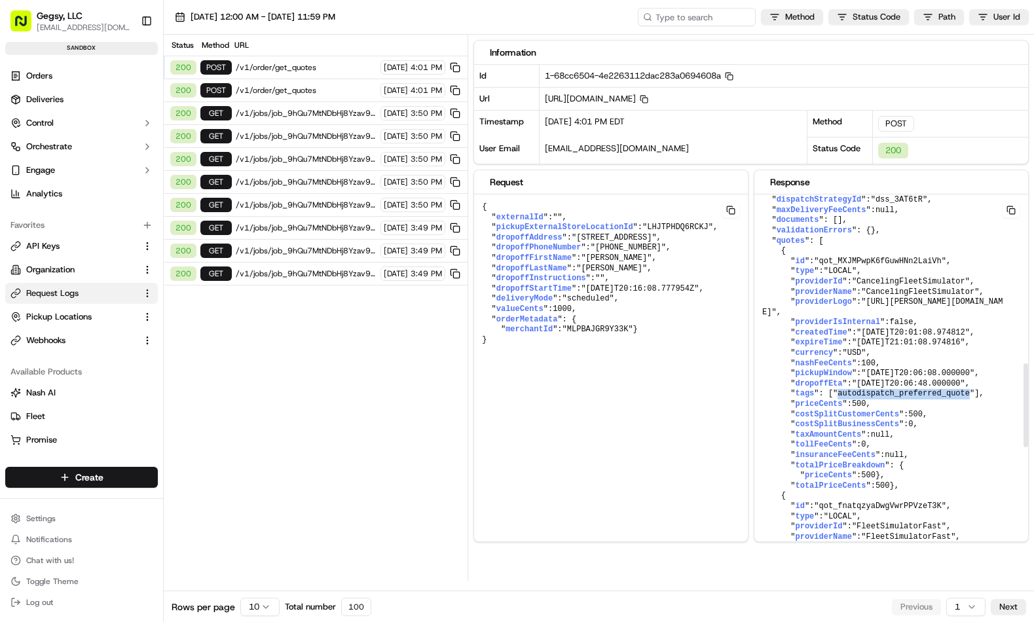
scroll to position [729, 0]
click at [48, 99] on span "Deliveries" at bounding box center [44, 100] width 37 height 12
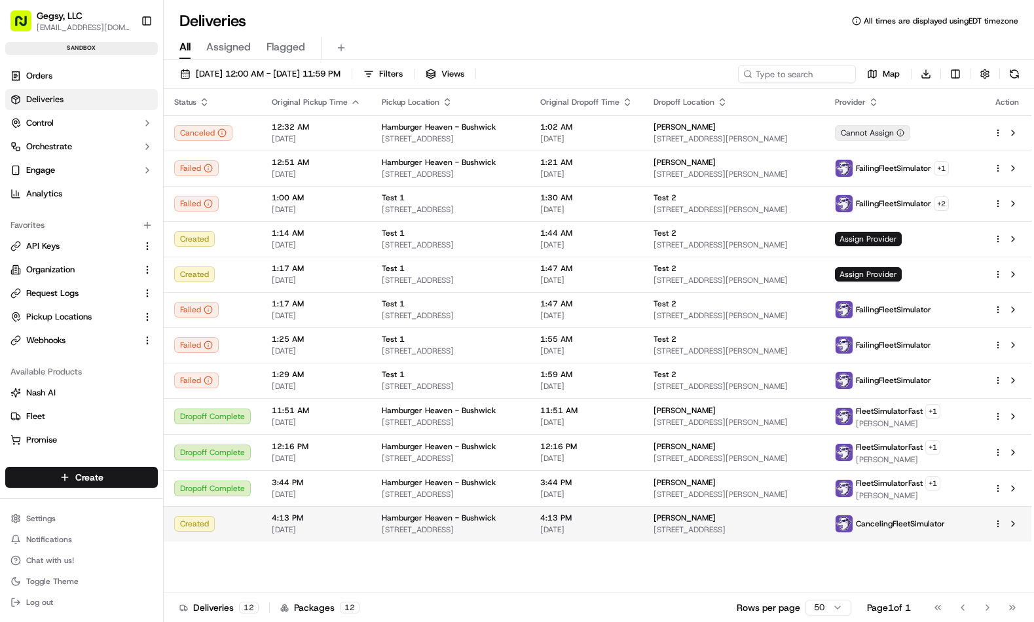
click at [234, 516] on div "Created" at bounding box center [212, 524] width 77 height 16
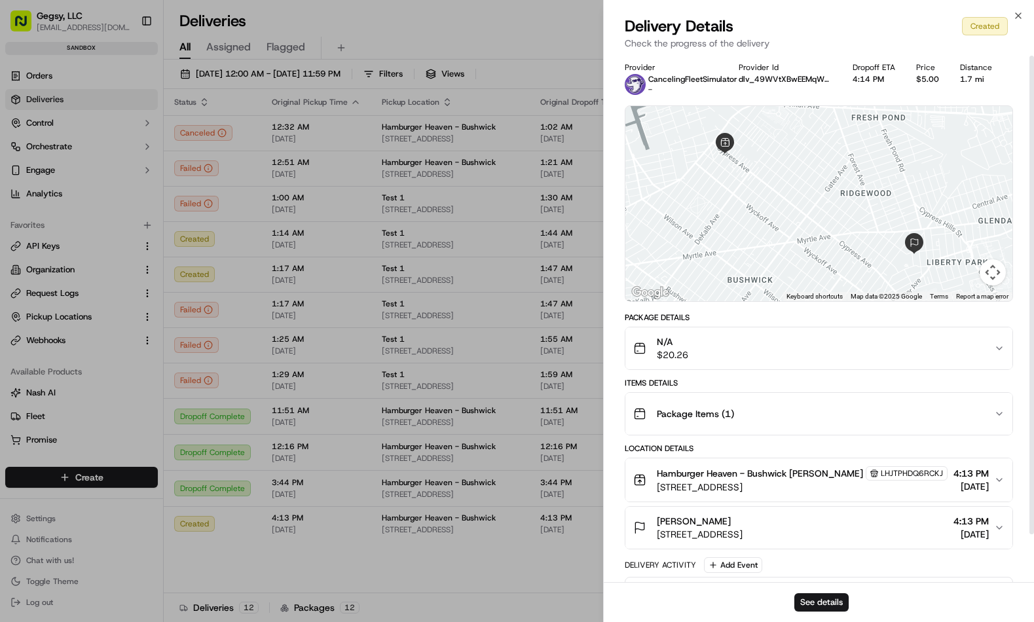
scroll to position [2, 0]
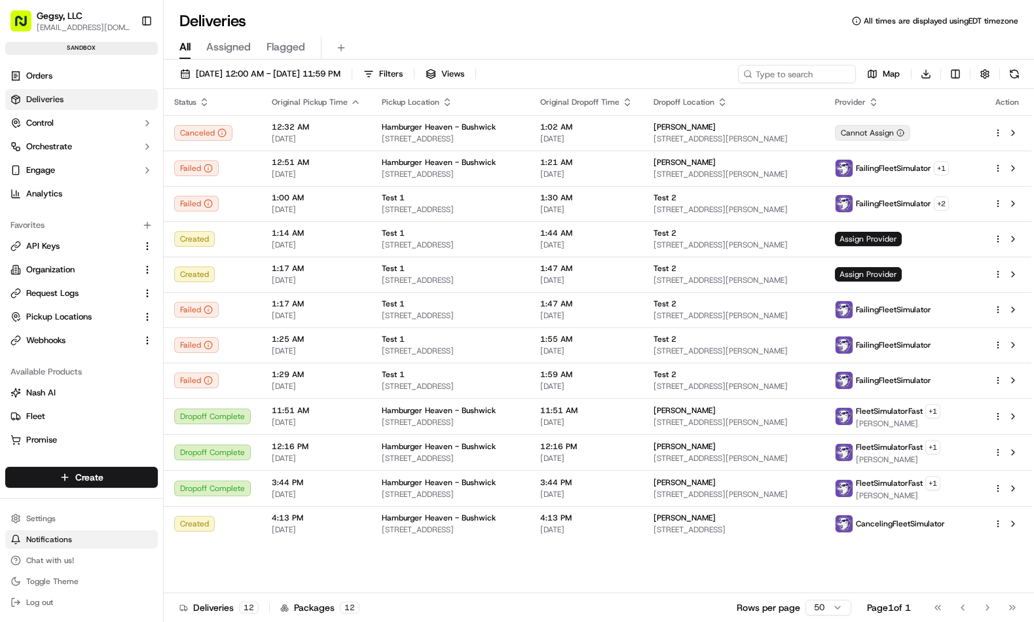
click at [44, 539] on span "Notifications" at bounding box center [49, 539] width 46 height 10
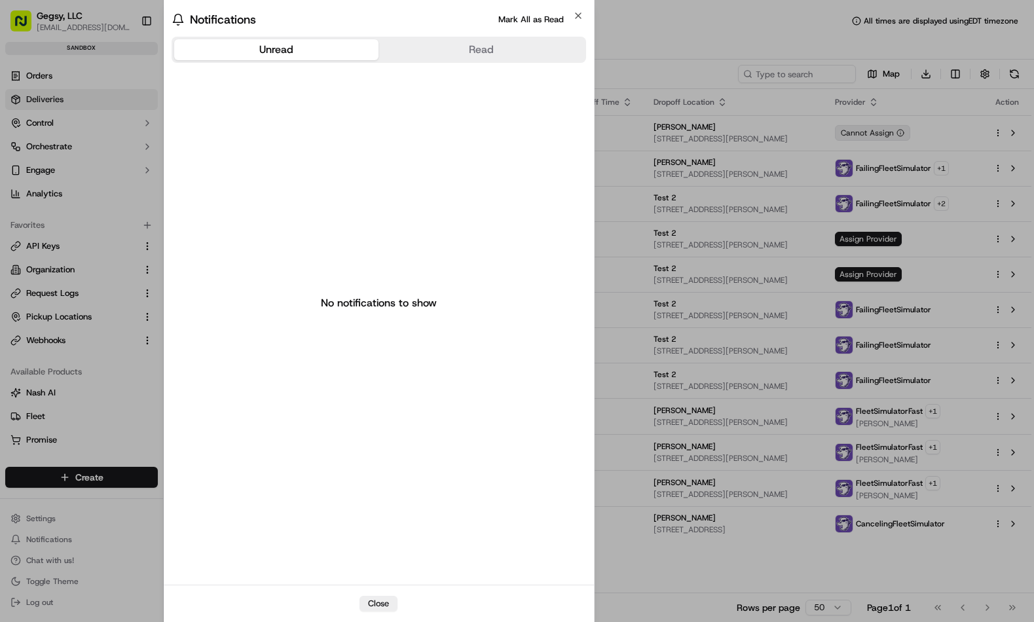
click at [48, 572] on body "Gegsy, LLC services@gegsy.com Toggle Sidebar sandbox Orders Deliveries Control …" at bounding box center [517, 311] width 1034 height 622
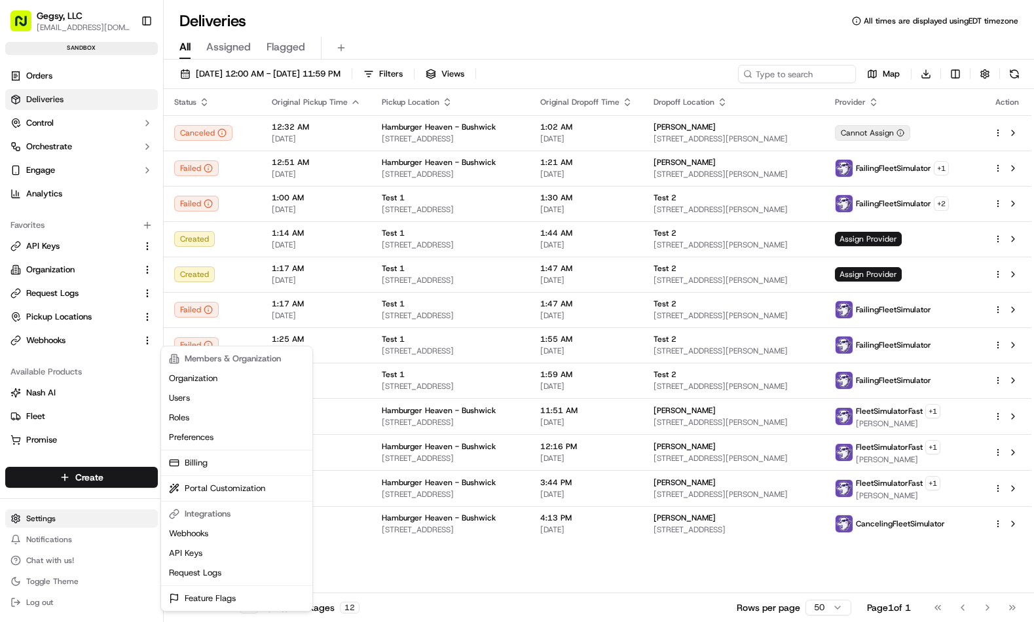
click at [49, 519] on html "Gegsy, LLC services@gegsy.com Toggle Sidebar sandbox Orders Deliveries Control …" at bounding box center [517, 311] width 1034 height 622
click at [183, 569] on link "Request Logs" at bounding box center [237, 573] width 146 height 20
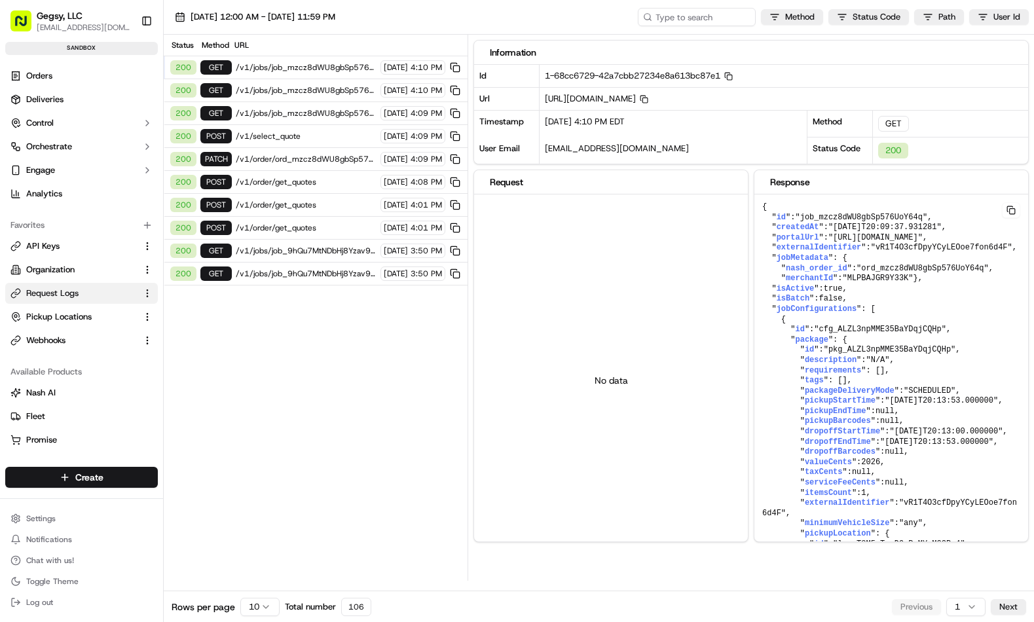
click at [310, 183] on span "/v1/order/get_quotes" at bounding box center [306, 182] width 141 height 10
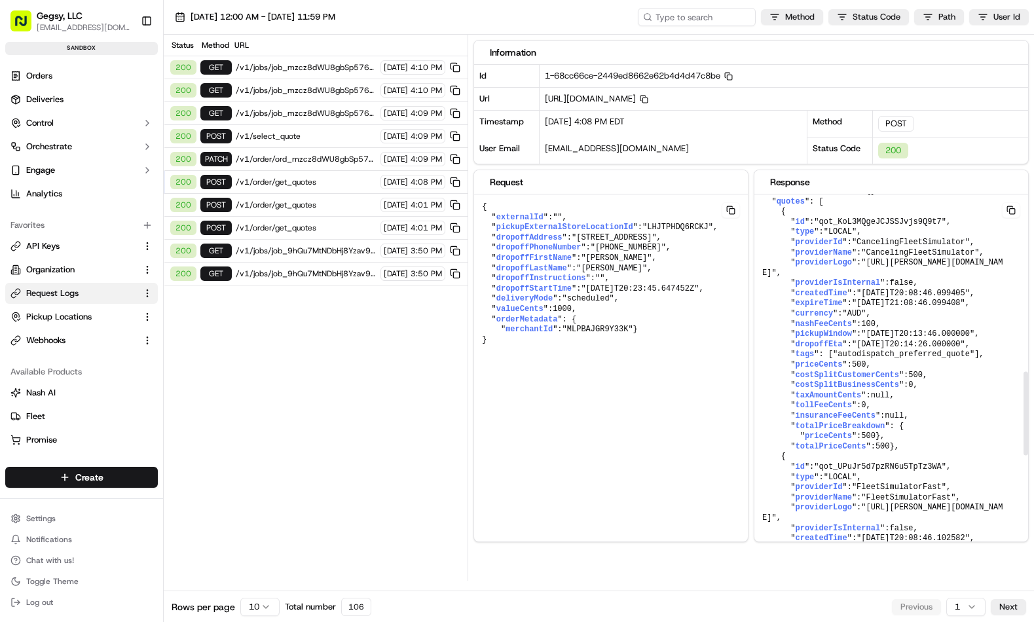
scroll to position [749, 0]
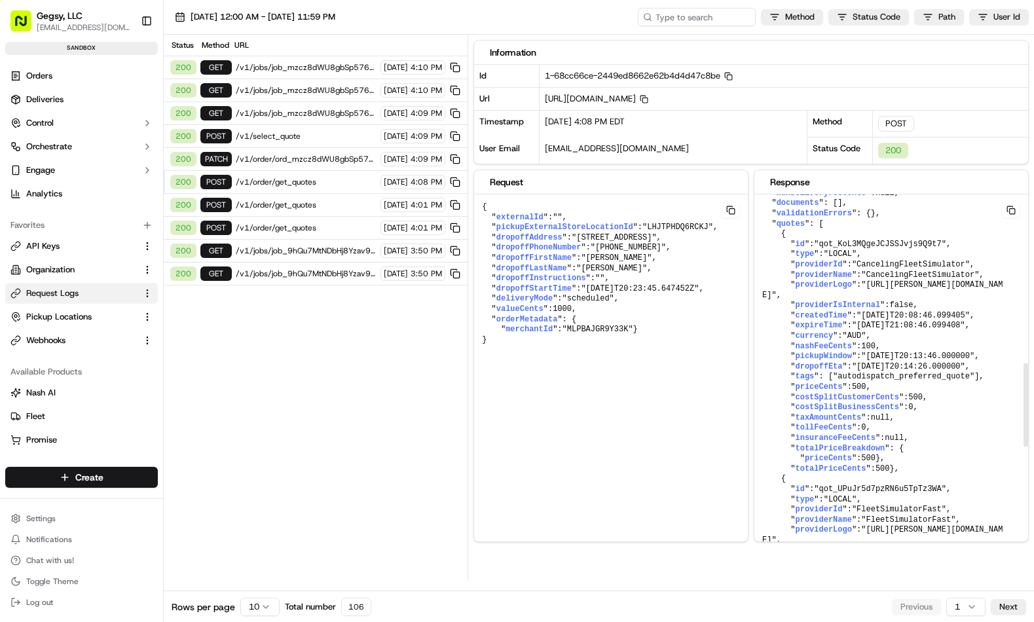
click at [883, 249] on span ""qot_KoL3MQgeJCJSSJvjs9Q9t7"" at bounding box center [880, 244] width 132 height 9
click at [311, 137] on span "/v1/select_quote" at bounding box center [306, 136] width 141 height 10
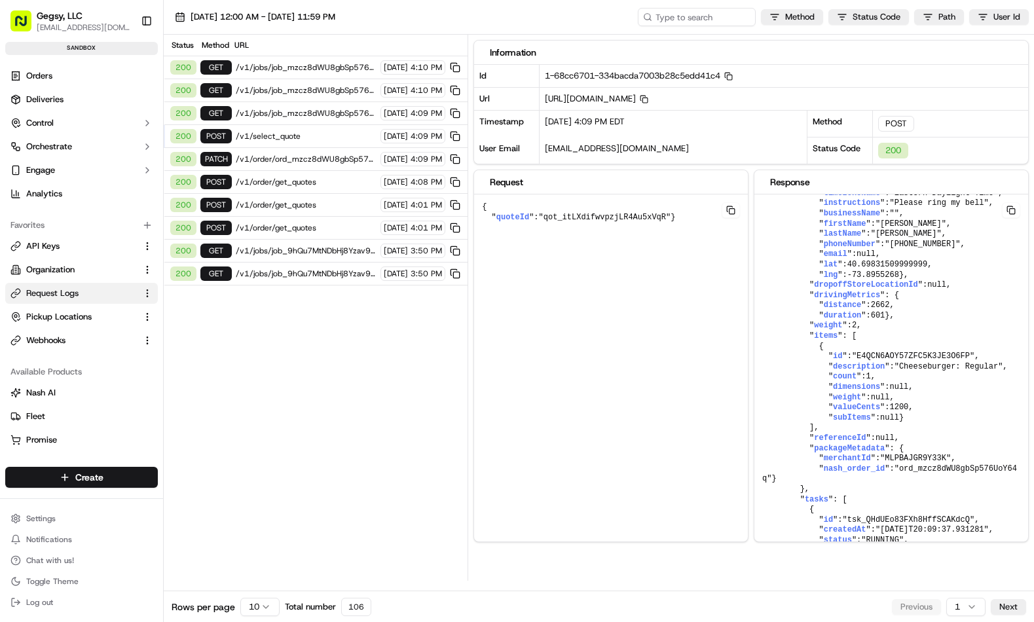
click at [309, 156] on span "/v1/order/ord_mzcz8dWU8gbSp576UoY64q" at bounding box center [306, 159] width 141 height 10
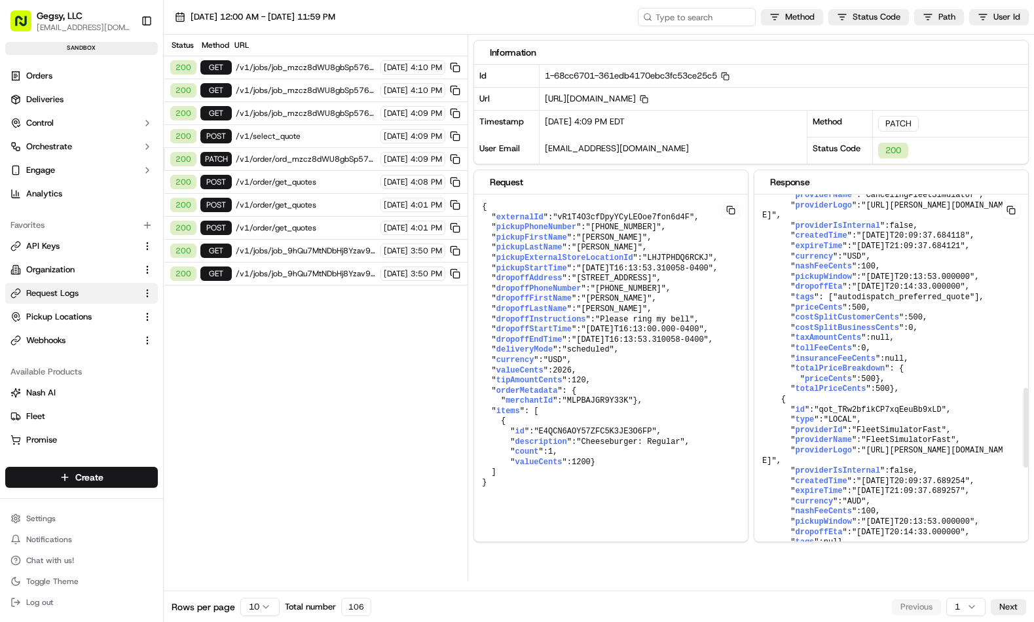
scroll to position [907, 0]
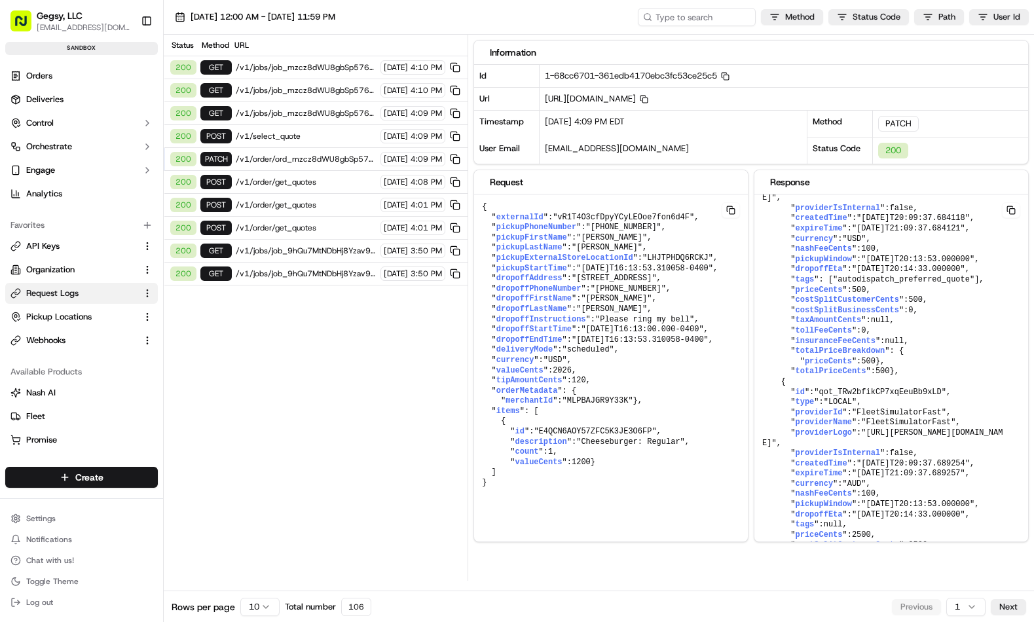
click at [297, 133] on span "/v1/select_quote" at bounding box center [306, 136] width 141 height 10
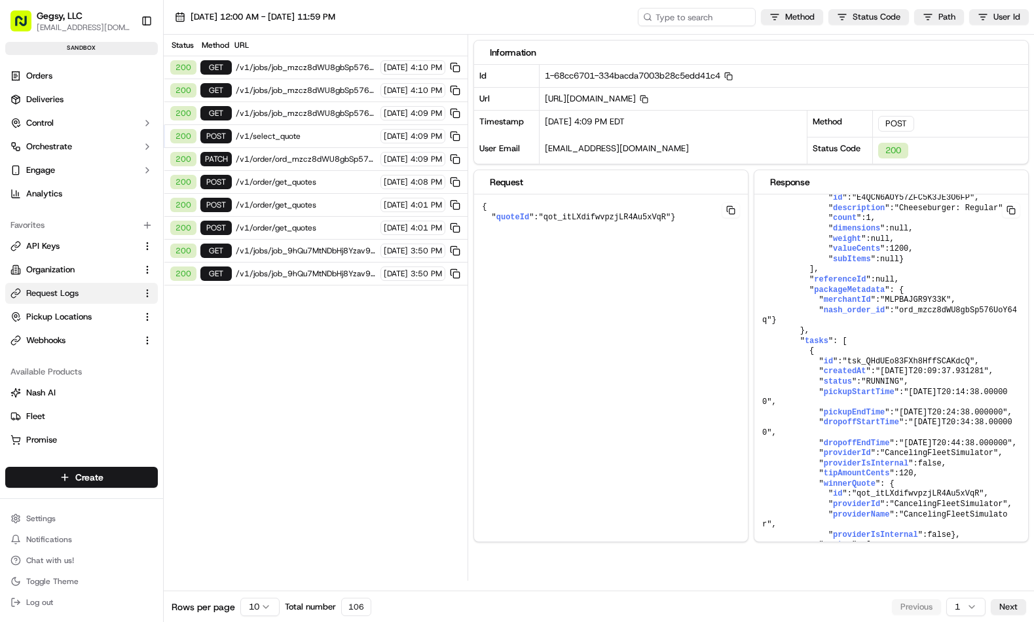
click at [630, 217] on span ""qot_itLXdifwvpzjLR4Au5xVqR"" at bounding box center [605, 217] width 132 height 9
copy span "qot_itLXdifwvpzjLR4Au5xVqR"
click at [296, 139] on span "/v1/select_quote" at bounding box center [306, 136] width 141 height 10
click at [307, 162] on span "/v1/order/ord_mzcz8dWU8gbSp576UoY64q" at bounding box center [306, 159] width 141 height 10
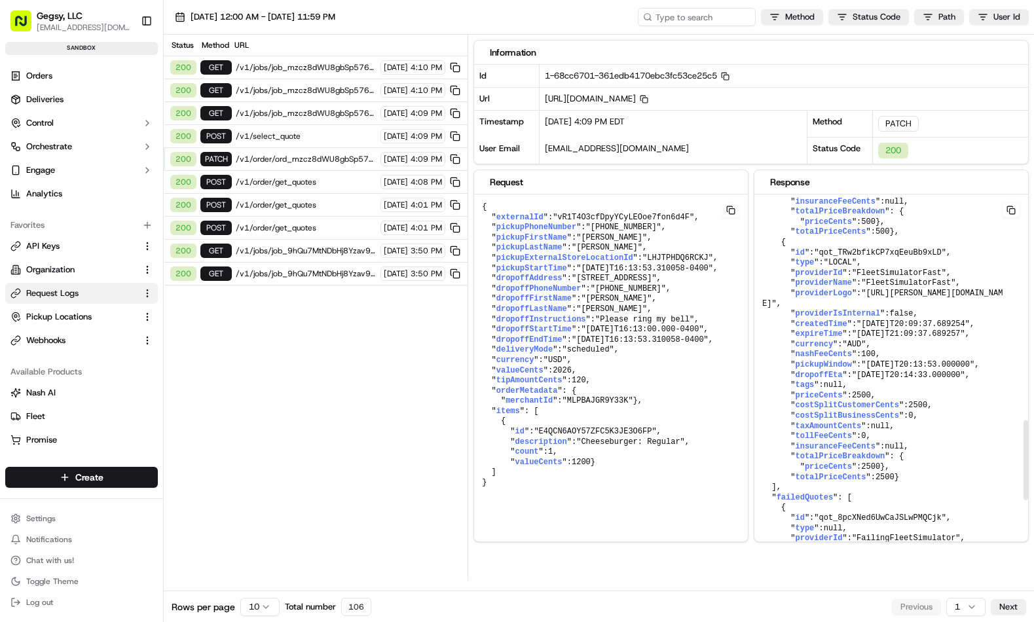
scroll to position [1049, 0]
click at [286, 133] on span "/v1/select_quote" at bounding box center [306, 136] width 141 height 10
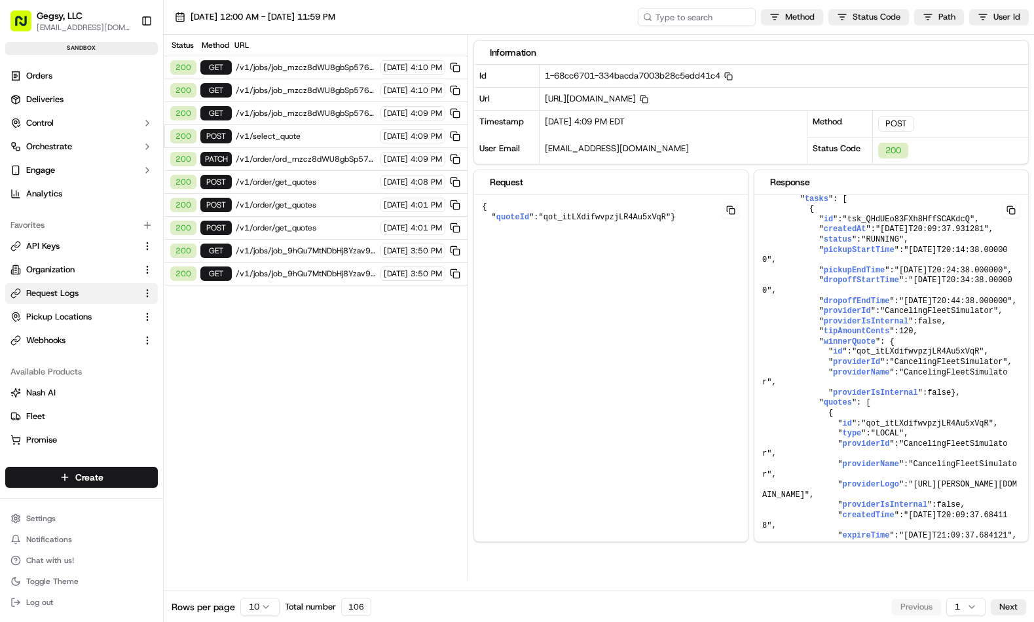
click at [611, 218] on span ""qot_itLXdifwvpzjLR4Au5xVqR"" at bounding box center [605, 217] width 132 height 9
copy span "qot_itLXdifwvpzjLR4Au5xVqR"
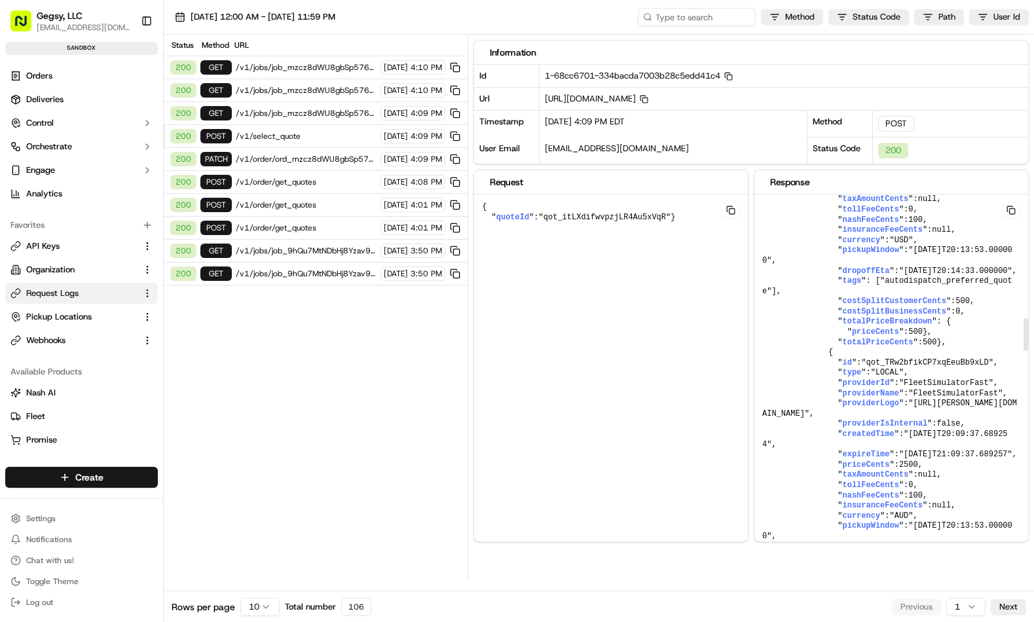
scroll to position [1411, 0]
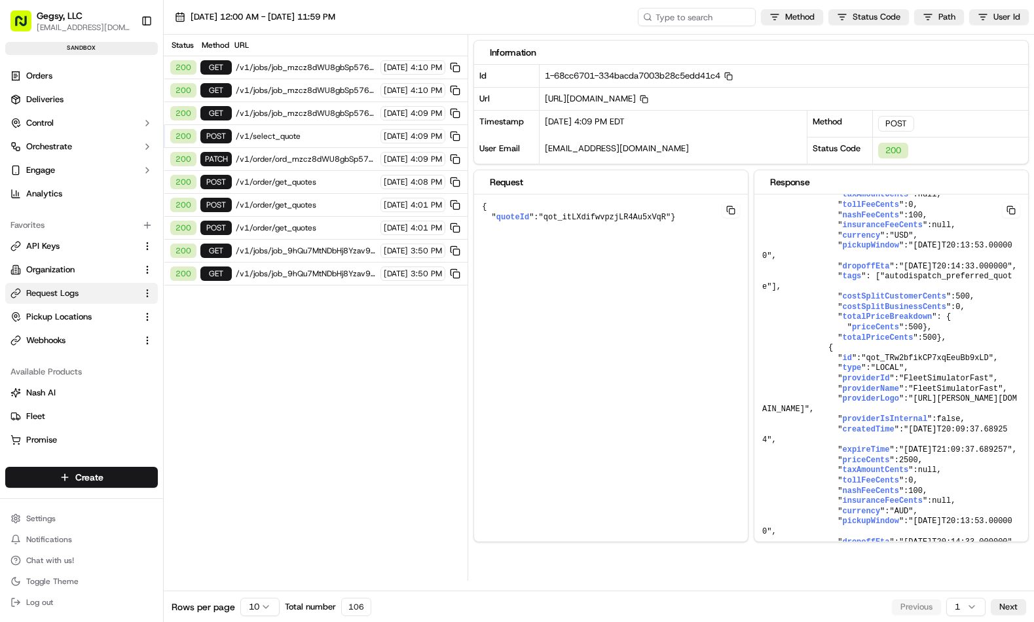
click at [323, 132] on span "/v1/select_quote" at bounding box center [306, 136] width 141 height 10
click at [320, 155] on span "/v1/order/ord_mzcz8dWU8gbSp576UoY64q" at bounding box center [306, 159] width 141 height 10
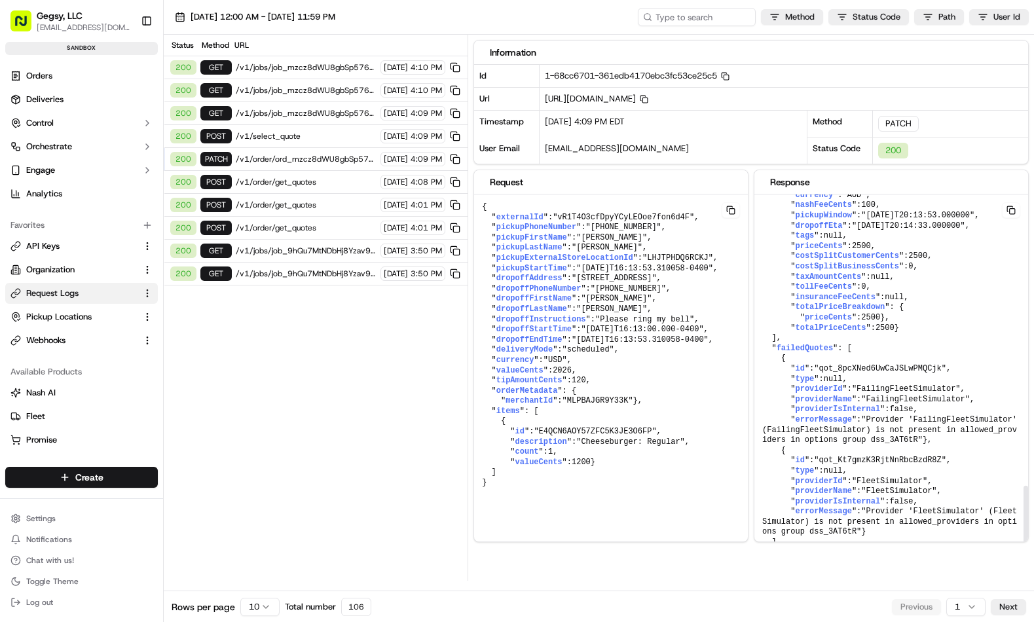
click at [835, 313] on span "priceCents" at bounding box center [827, 317] width 47 height 9
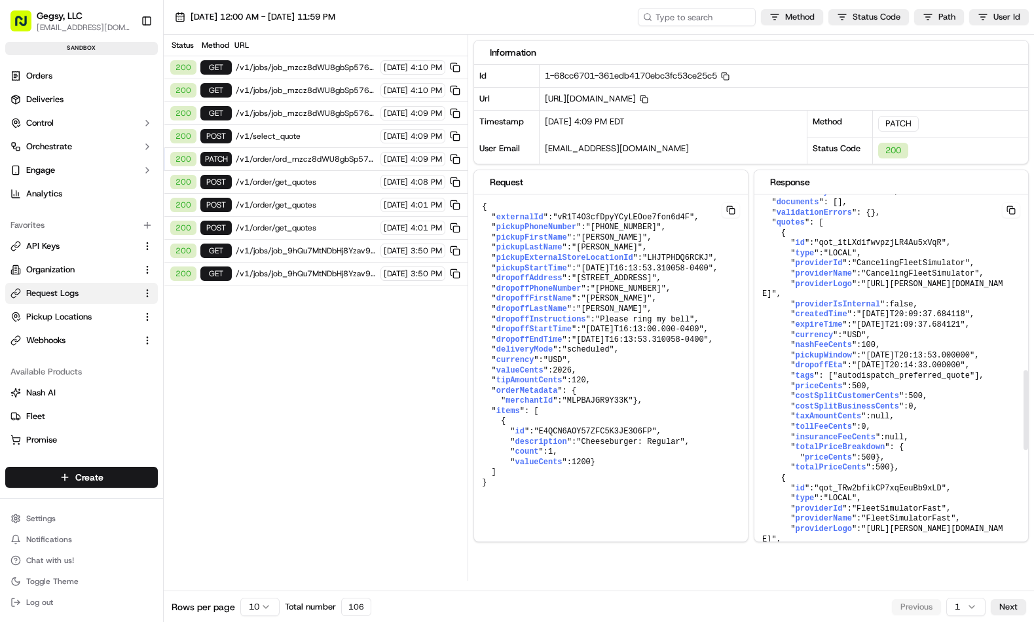
scroll to position [814, 0]
click at [676, 319] on pre "{ " externalId ": "vR1T4O3cfDpyYCyLEOoe7fon6d4F" , " pickupPhoneNumber ": "+191…" at bounding box center [611, 345] width 274 height 302
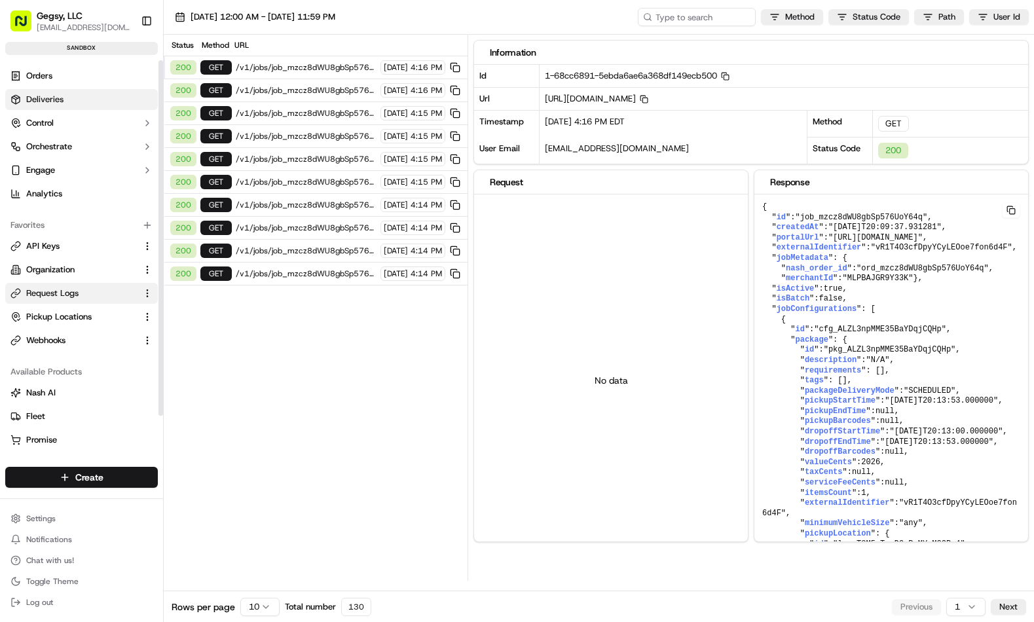
click at [35, 98] on span "Deliveries" at bounding box center [44, 100] width 37 height 12
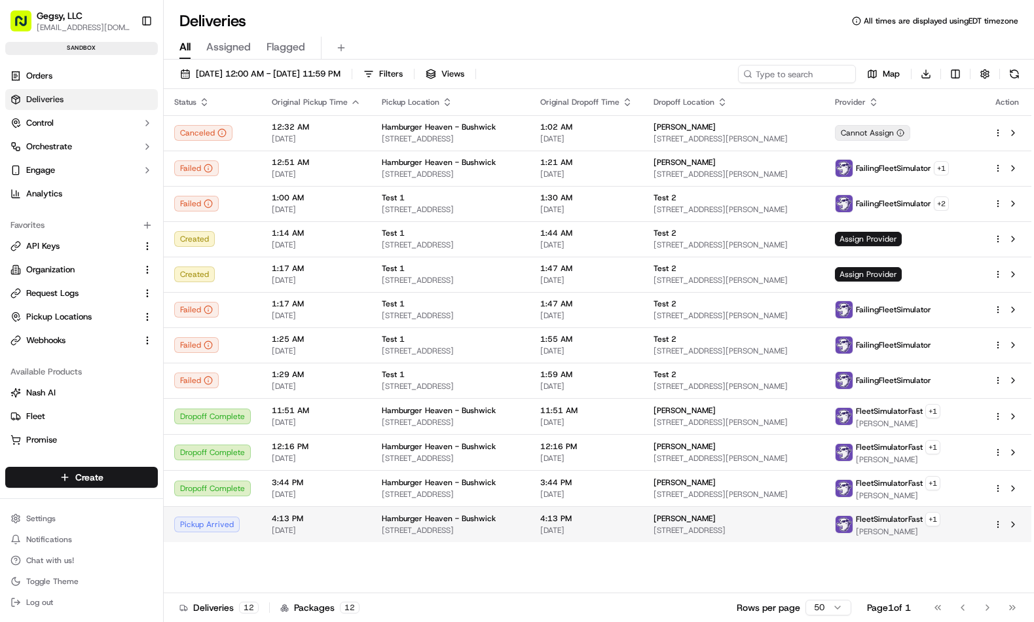
click at [279, 522] on span "4:13 PM" at bounding box center [316, 518] width 89 height 10
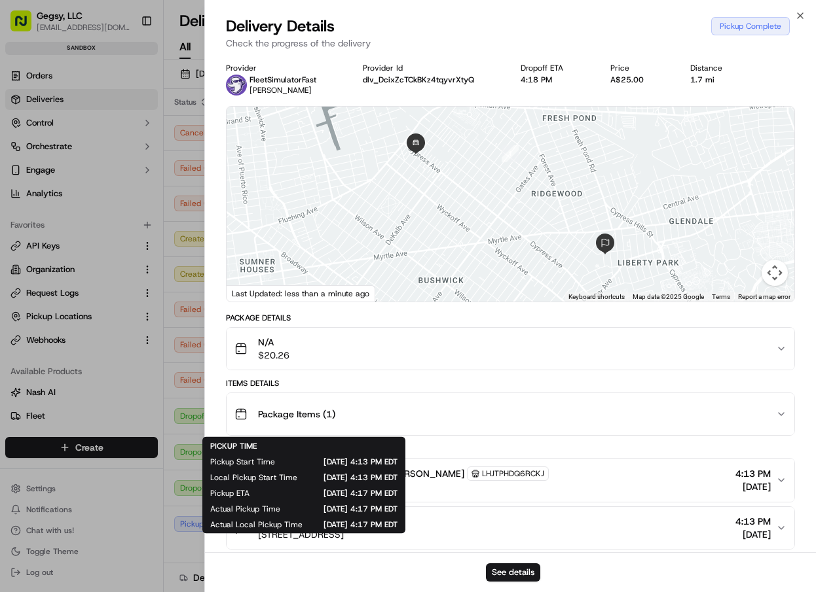
click at [459, 382] on div "Items Details" at bounding box center [510, 383] width 569 height 10
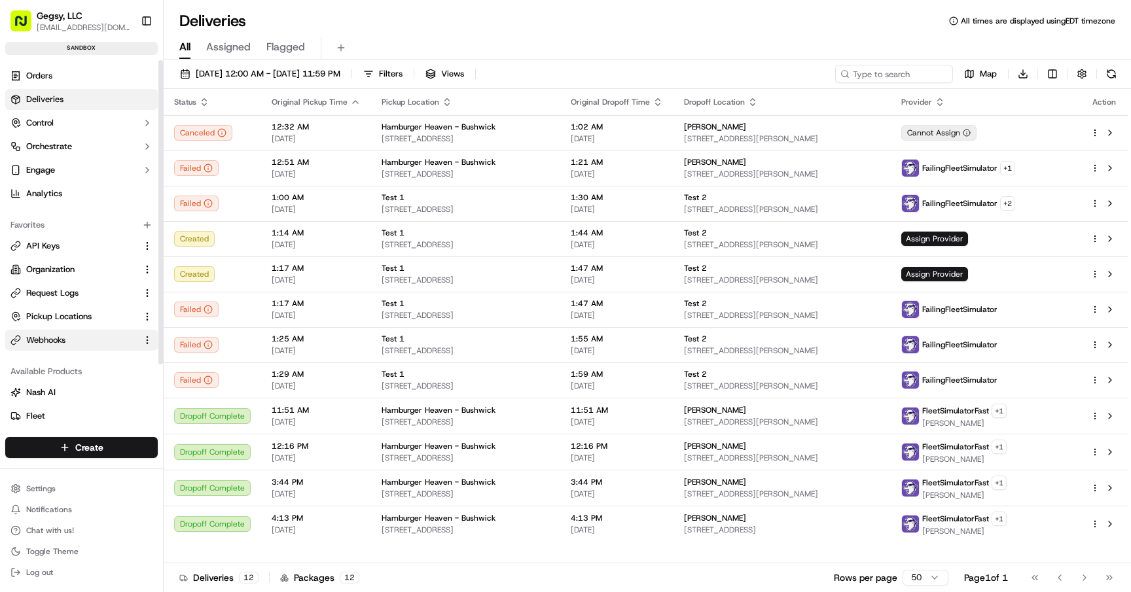
click at [55, 344] on span "Webhooks" at bounding box center [45, 340] width 39 height 12
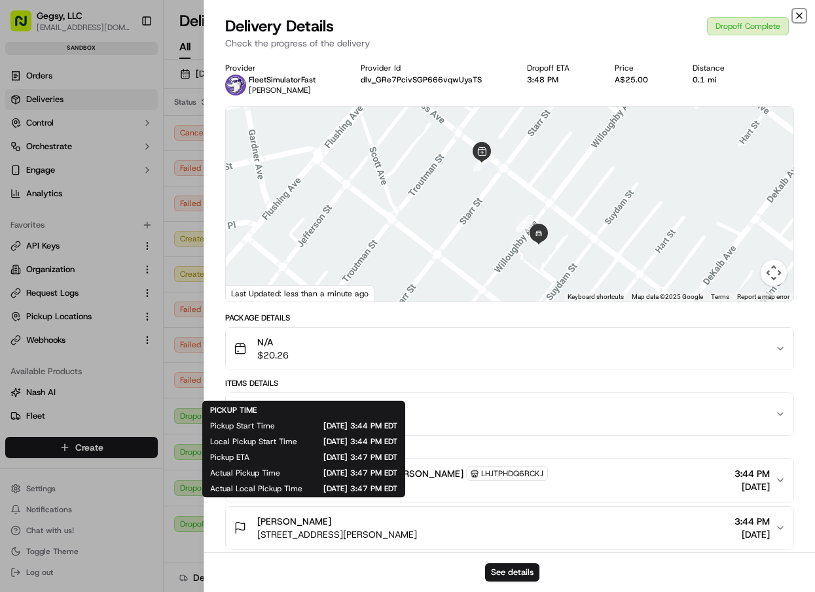
click at [801, 14] on icon "button" at bounding box center [799, 15] width 10 height 10
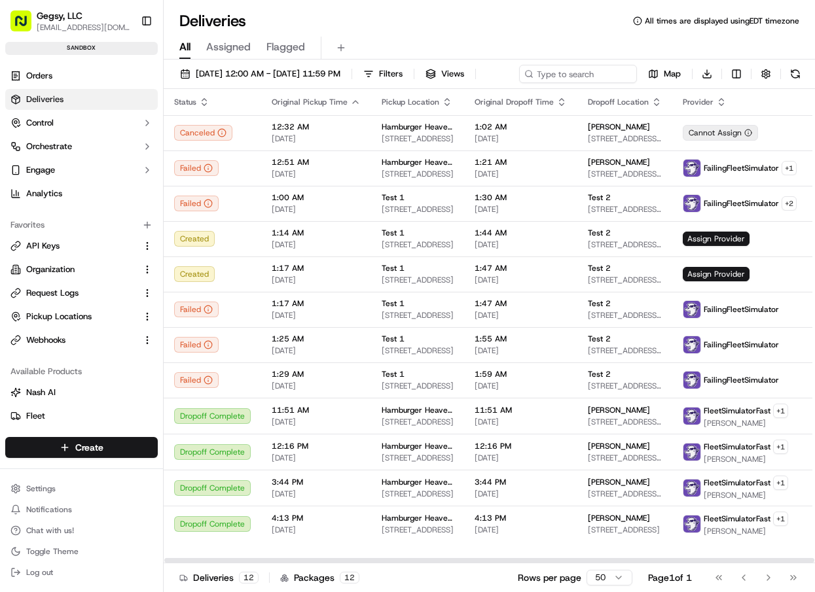
click at [651, 107] on icon "button" at bounding box center [656, 102] width 10 height 10
click at [346, 107] on div "Original Pickup Time" at bounding box center [316, 102] width 89 height 10
click at [353, 103] on icon "button" at bounding box center [355, 102] width 5 height 3
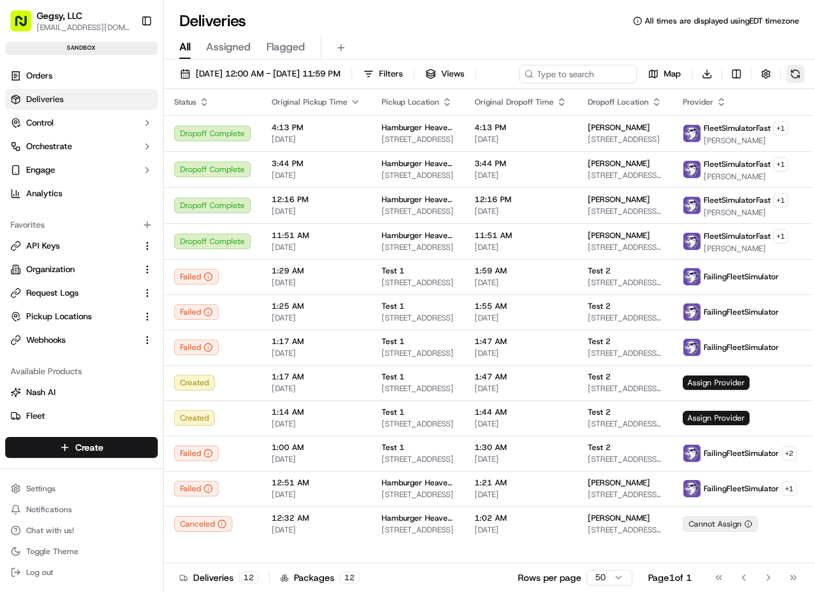
click at [786, 83] on button at bounding box center [795, 74] width 18 height 18
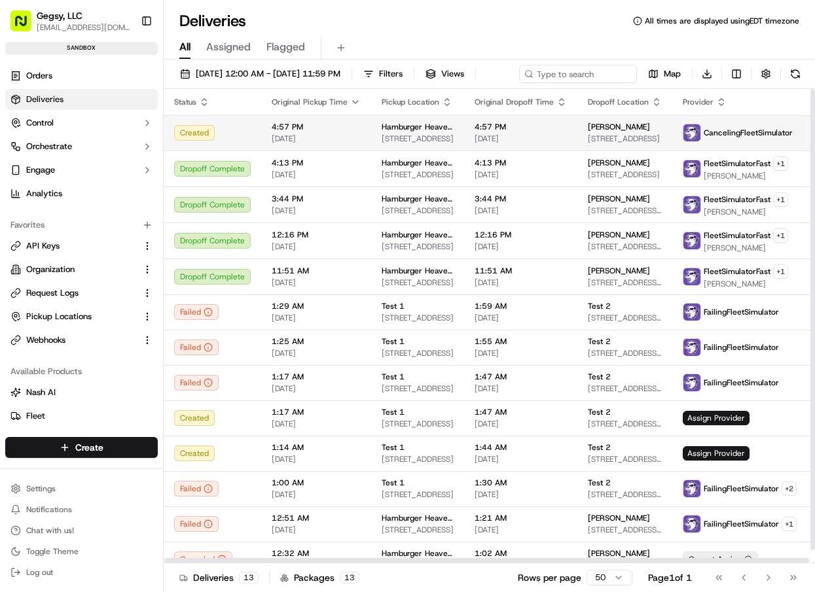
click at [247, 141] on div "Created" at bounding box center [212, 133] width 77 height 16
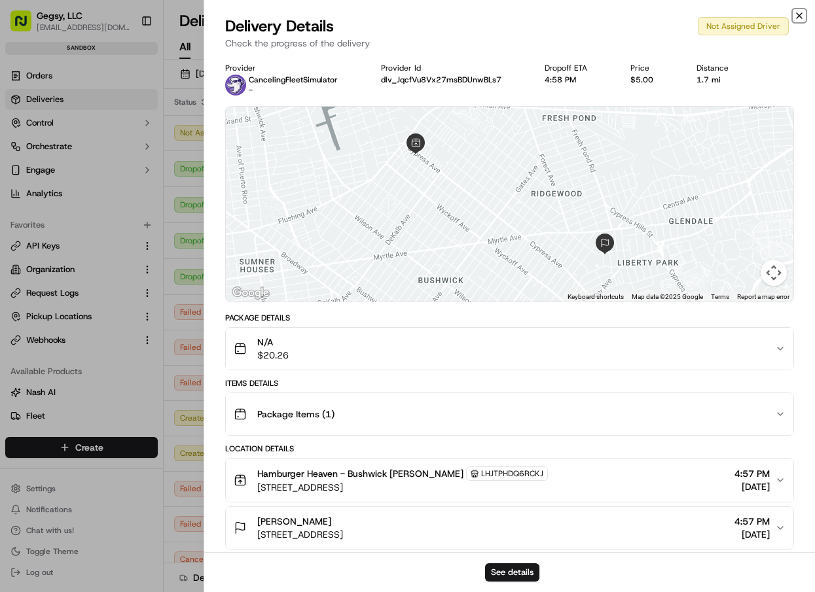
click at [801, 15] on icon "button" at bounding box center [799, 15] width 10 height 10
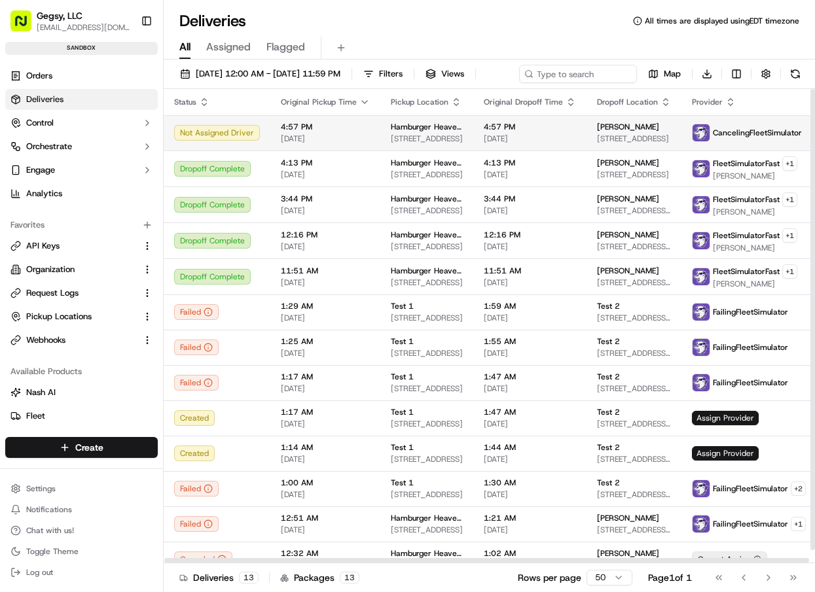
click at [541, 144] on span "[DATE]" at bounding box center [530, 139] width 92 height 10
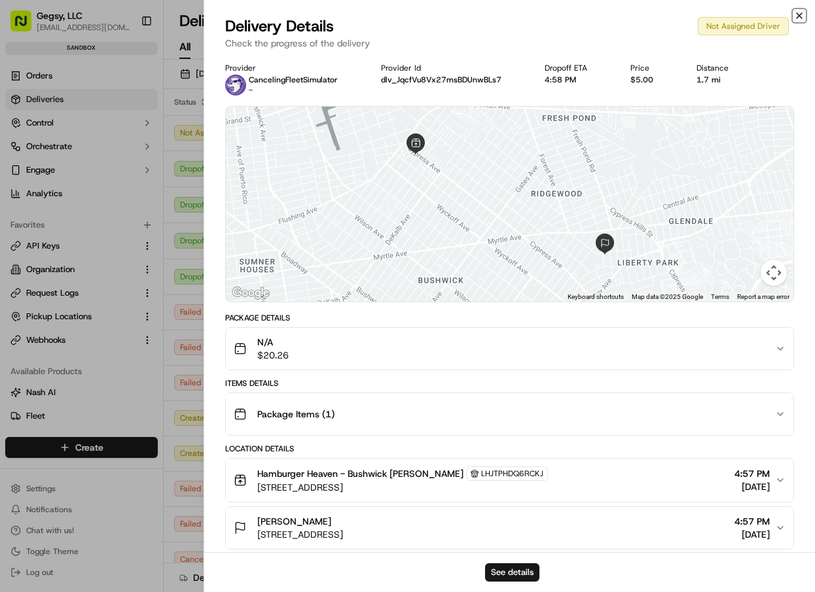
click at [799, 16] on icon "button" at bounding box center [799, 15] width 10 height 10
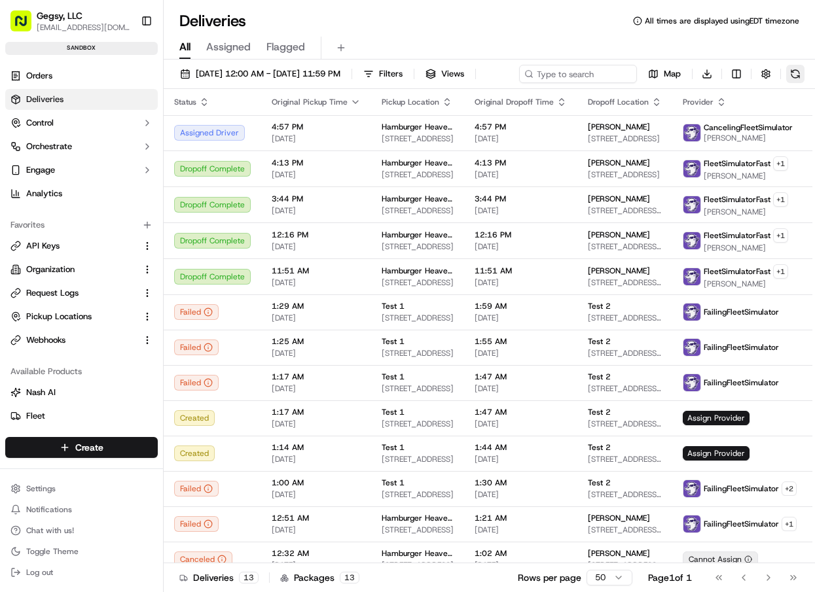
click at [786, 83] on button at bounding box center [795, 74] width 18 height 18
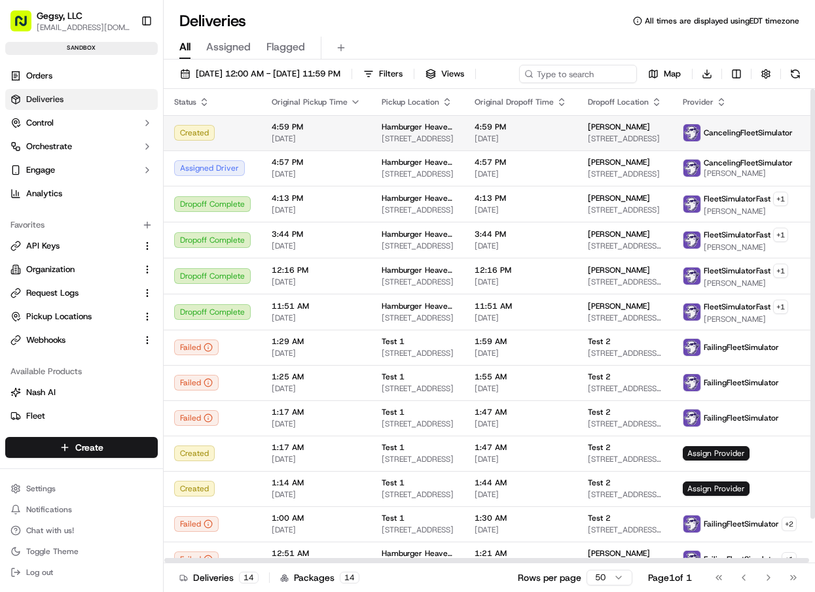
click at [414, 132] on span "Hamburger Heaven - Bushwick" at bounding box center [418, 127] width 72 height 10
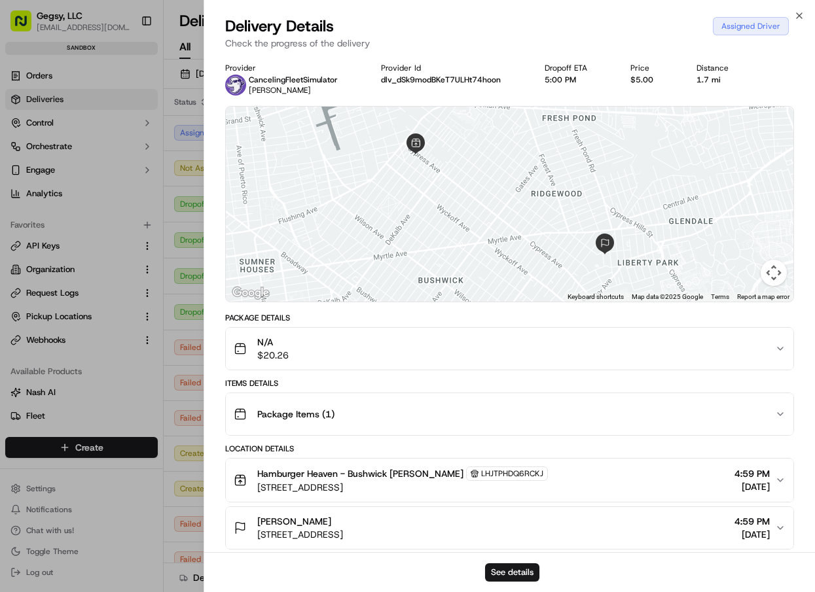
drag, startPoint x: 249, startPoint y: 92, endPoint x: 342, endPoint y: 103, distance: 94.3
click at [332, 90] on div "CancelingFleetSimulator [PERSON_NAME]" at bounding box center [293, 85] width 89 height 21
click at [352, 100] on div "Provider CancelingFleetSimulator [PERSON_NAME] Provider Id dlv_dSk9modBKeT7ULHt…" at bounding box center [509, 370] width 569 height 615
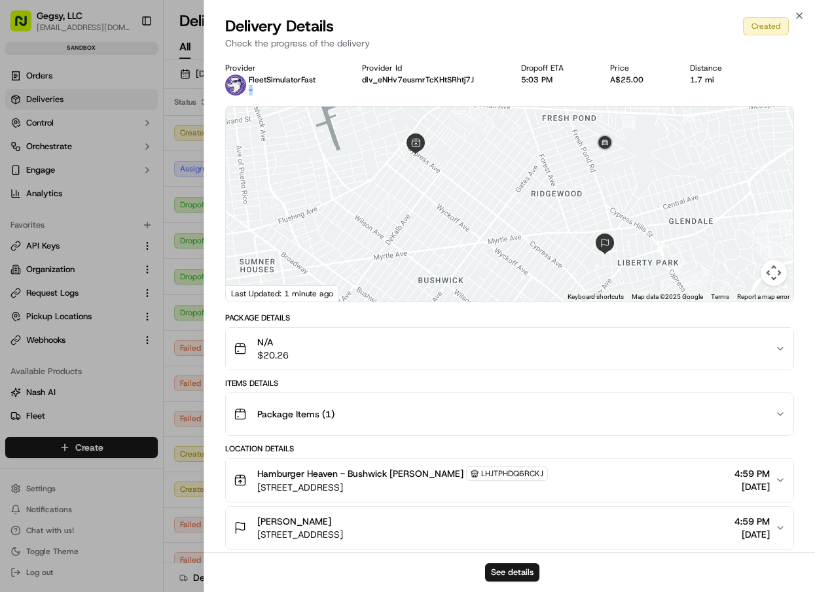
drag, startPoint x: 249, startPoint y: 88, endPoint x: 262, endPoint y: 87, distance: 13.1
click at [261, 87] on div "FleetSimulatorFast -" at bounding box center [282, 85] width 67 height 21
click at [309, 95] on div "FleetSimulatorFast -" at bounding box center [282, 85] width 67 height 21
drag, startPoint x: 251, startPoint y: 90, endPoint x: 314, endPoint y: 93, distance: 62.9
click at [310, 90] on div "FleetSimulatorFast [PERSON_NAME]" at bounding box center [282, 85] width 67 height 21
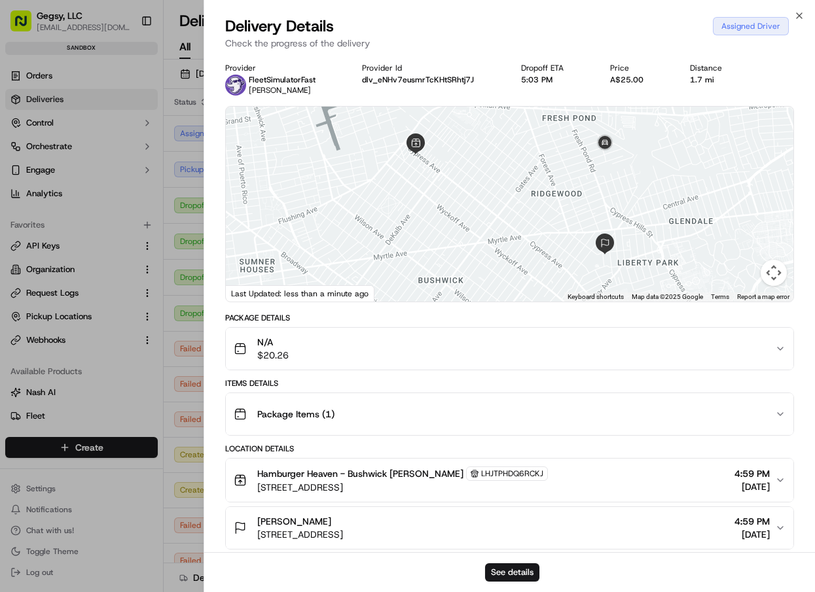
click at [348, 88] on div "Provider FleetSimulatorFast [PERSON_NAME] Provider Id dlv_eNHv7eusmrTcKHtSRhtj7…" at bounding box center [509, 79] width 569 height 33
